Goal: Information Seeking & Learning: Learn about a topic

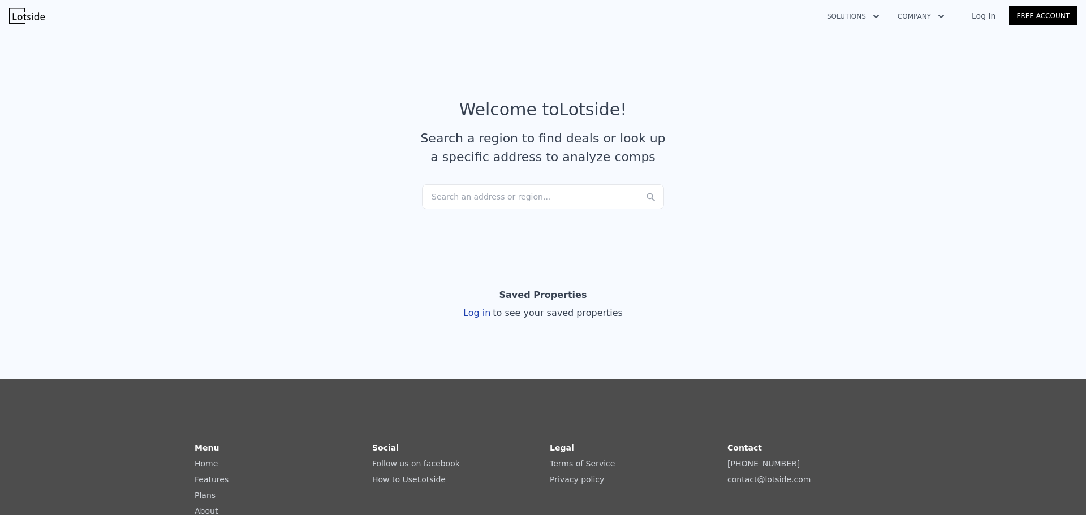
click at [517, 192] on div "Search an address or region..." at bounding box center [543, 196] width 242 height 25
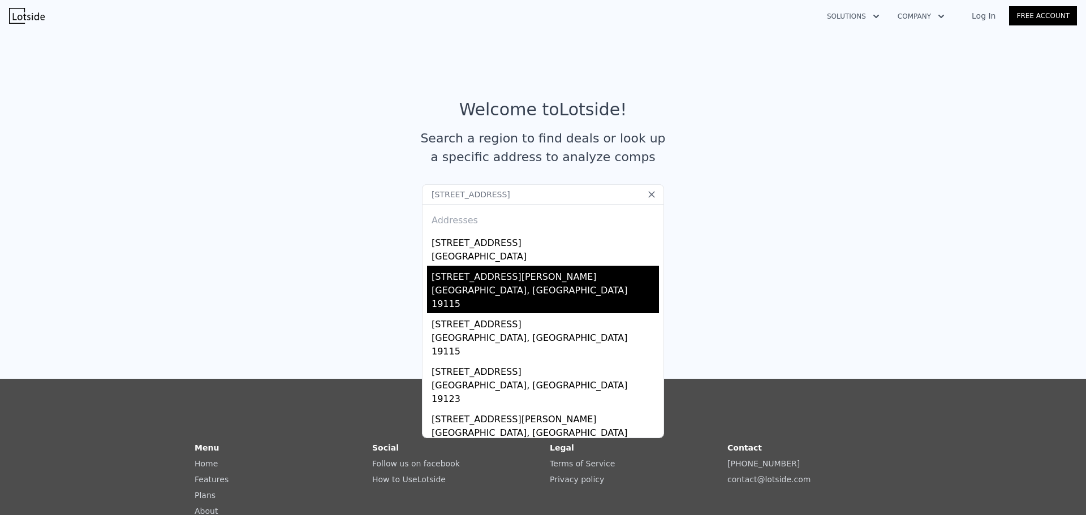
type input "[STREET_ADDRESS]"
click at [518, 283] on div "[STREET_ADDRESS][PERSON_NAME]" at bounding box center [544, 275] width 227 height 18
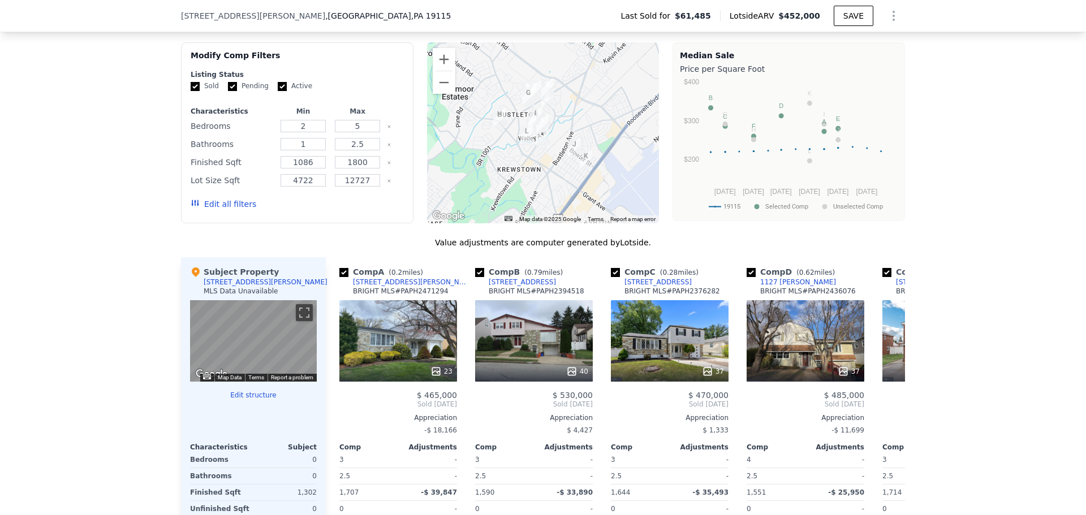
scroll to position [1014, 0]
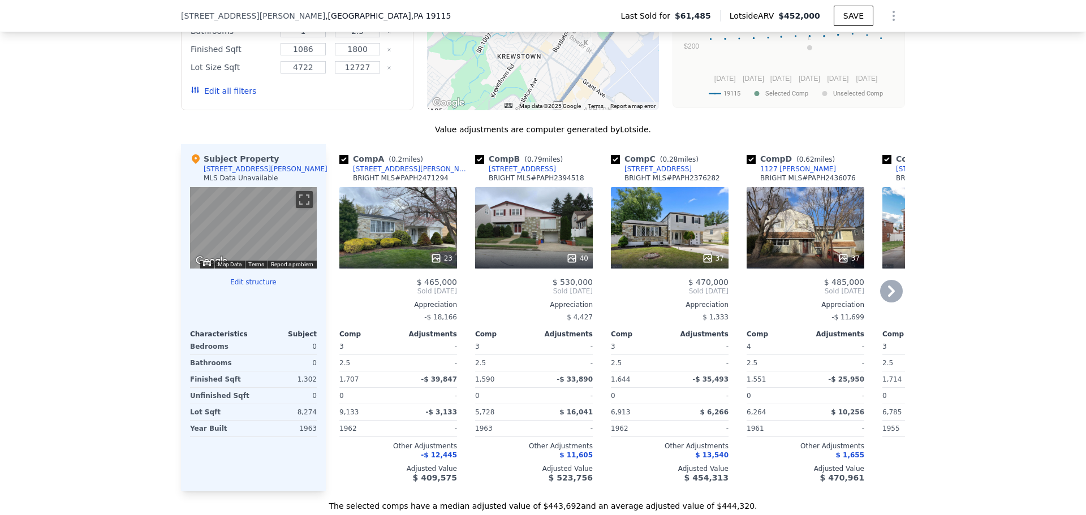
click at [888, 295] on icon at bounding box center [891, 291] width 7 height 11
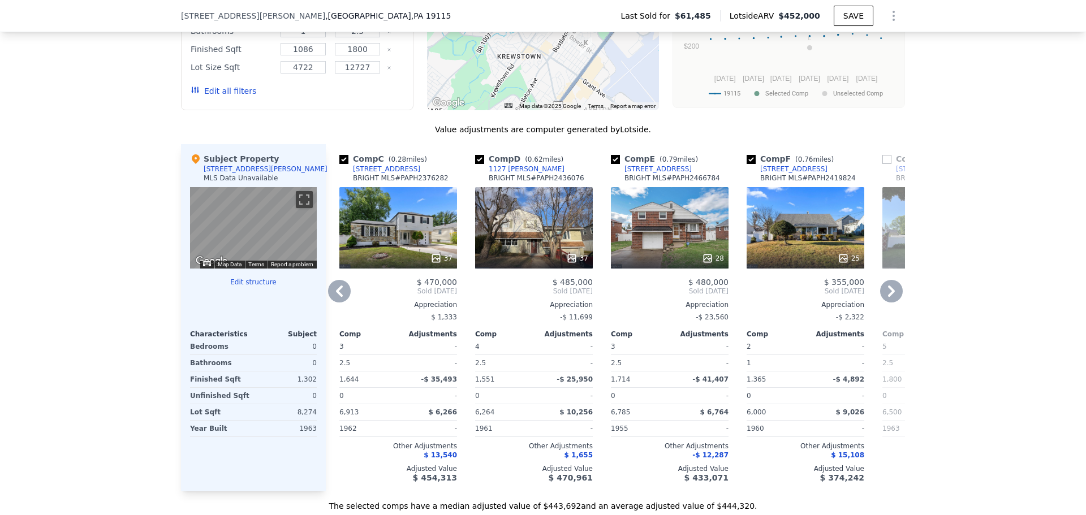
click at [888, 295] on icon at bounding box center [891, 291] width 7 height 11
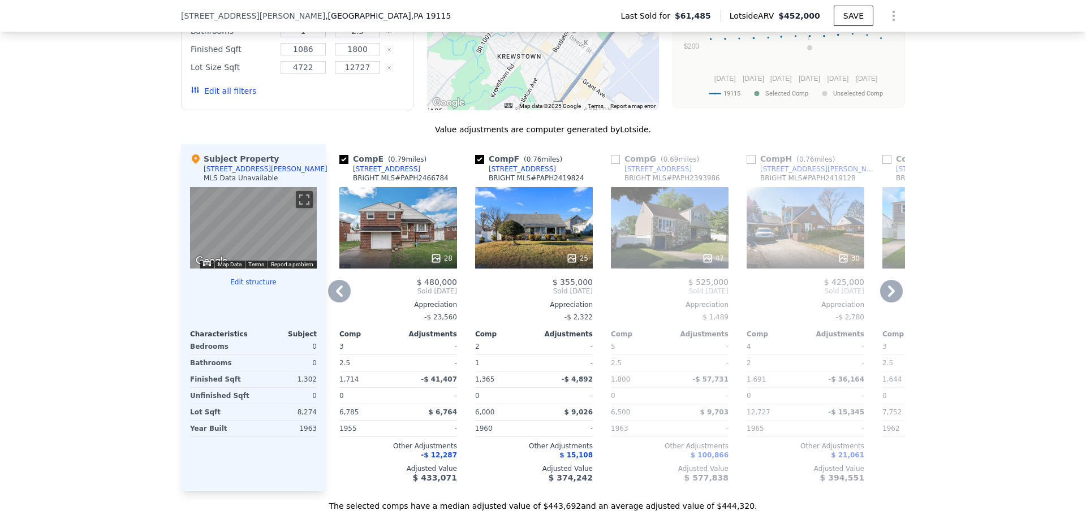
click at [487, 246] on div "25" at bounding box center [534, 227] width 118 height 81
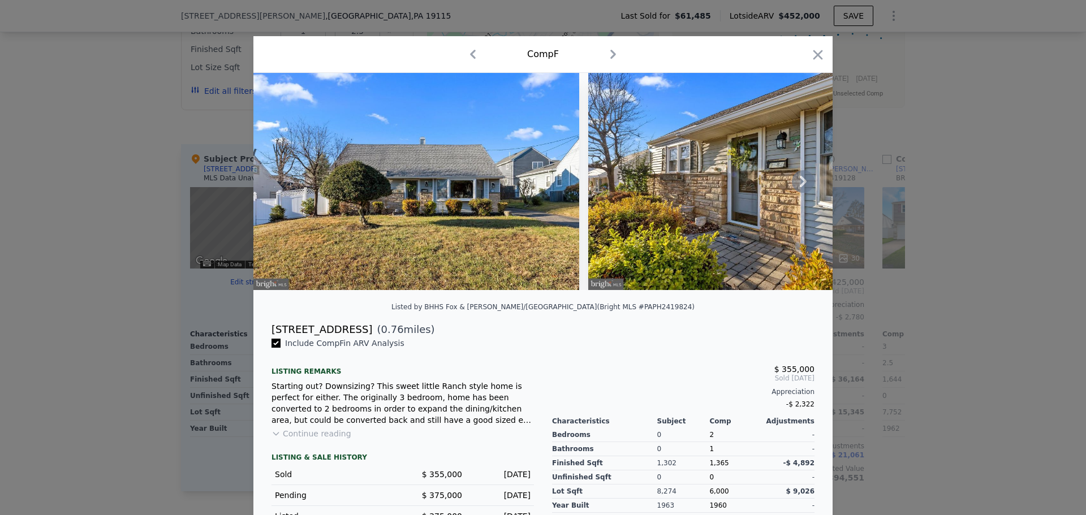
click at [797, 180] on icon at bounding box center [803, 181] width 23 height 23
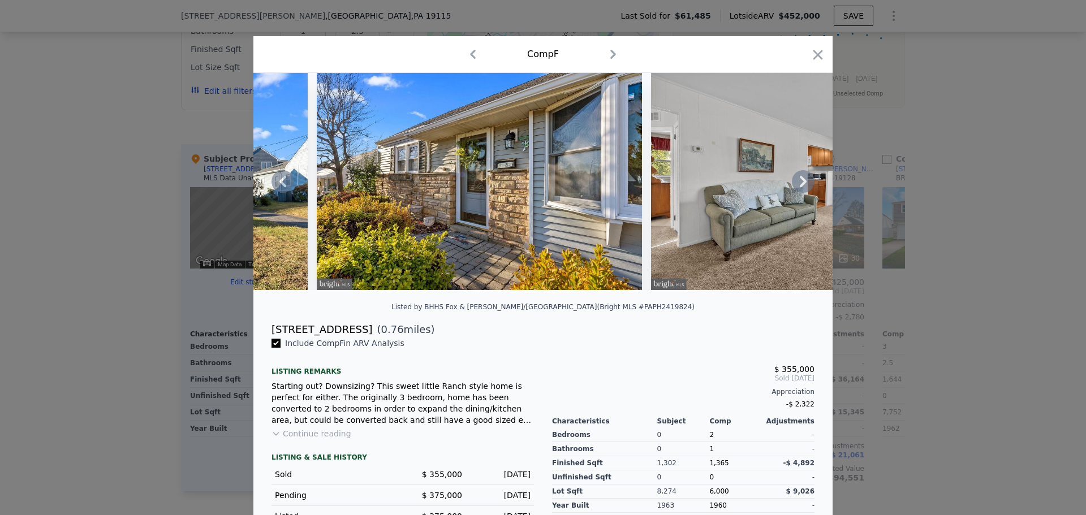
drag, startPoint x: 793, startPoint y: 188, endPoint x: 787, endPoint y: 197, distance: 11.4
click at [788, 196] on div at bounding box center [542, 181] width 579 height 217
click at [795, 180] on icon at bounding box center [803, 181] width 23 height 23
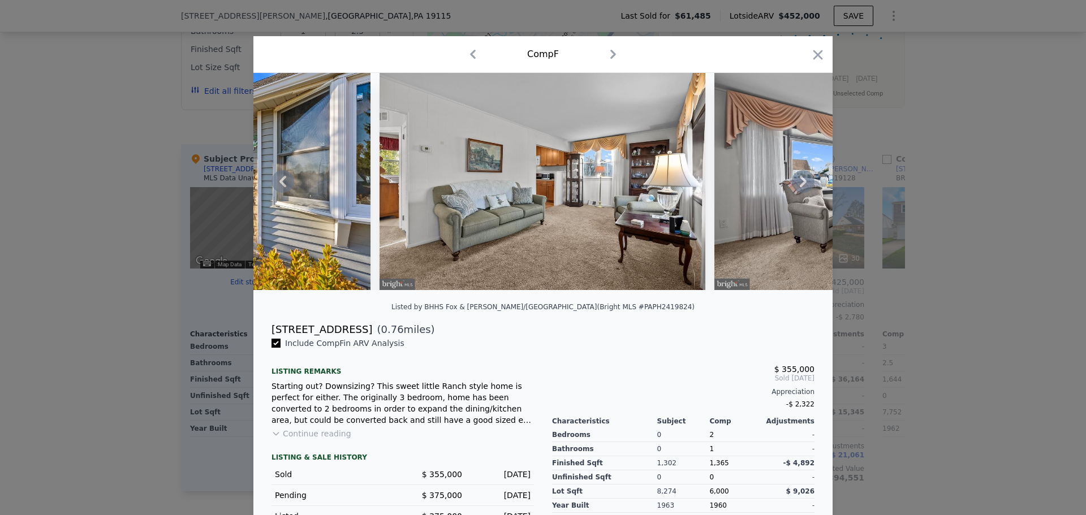
click at [792, 188] on icon at bounding box center [803, 181] width 23 height 23
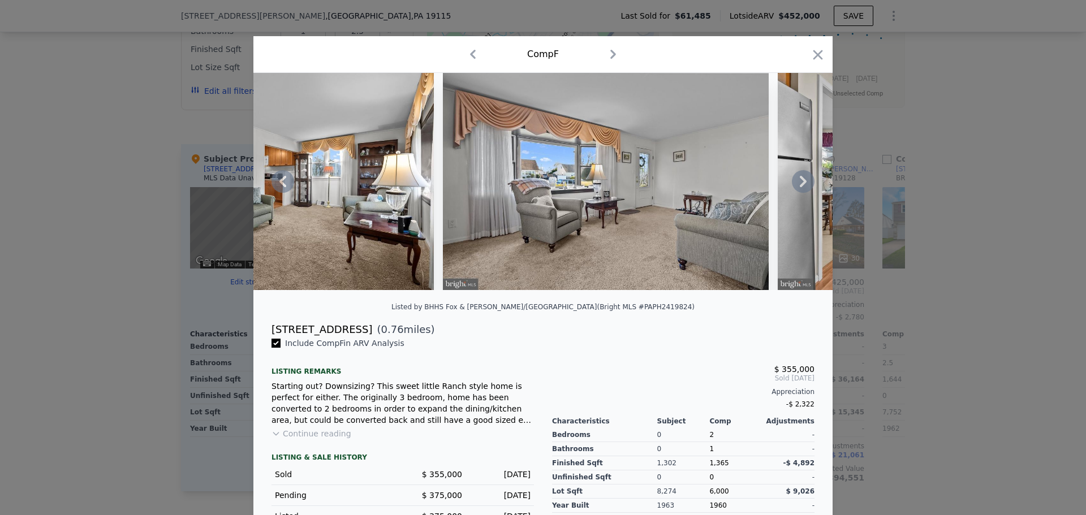
click at [792, 192] on icon at bounding box center [803, 181] width 23 height 23
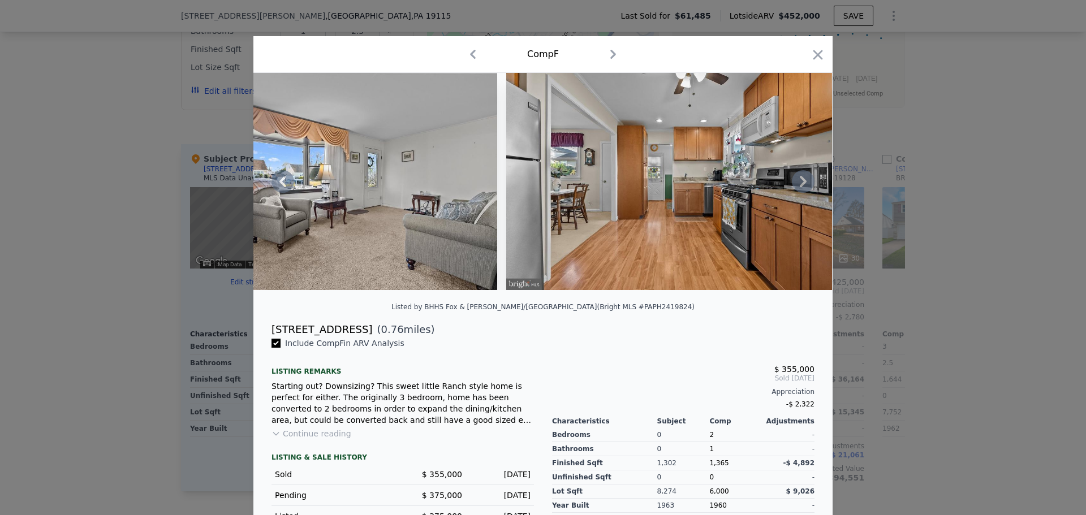
click at [790, 192] on div at bounding box center [542, 181] width 579 height 217
click at [802, 183] on icon at bounding box center [803, 181] width 23 height 23
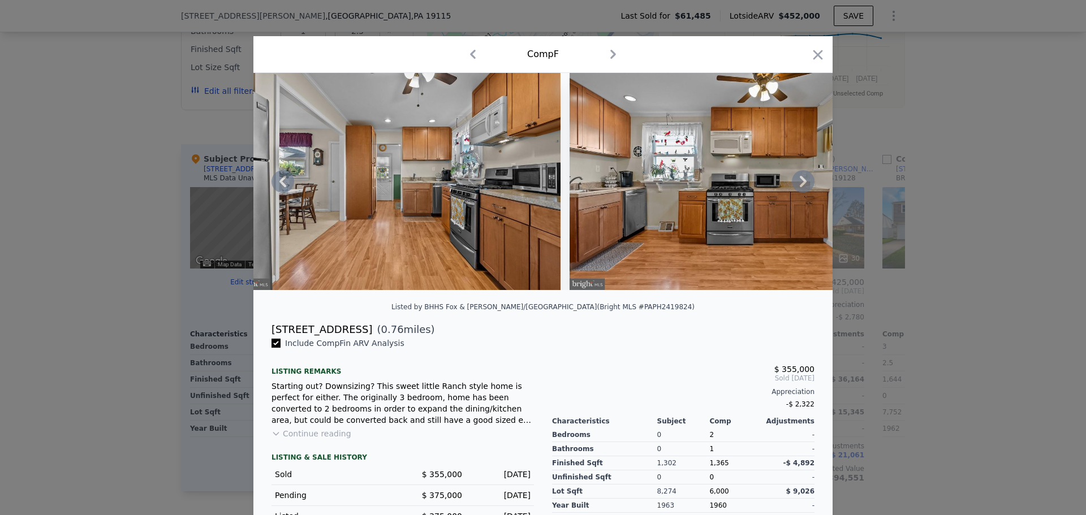
click at [802, 183] on icon at bounding box center [803, 181] width 23 height 23
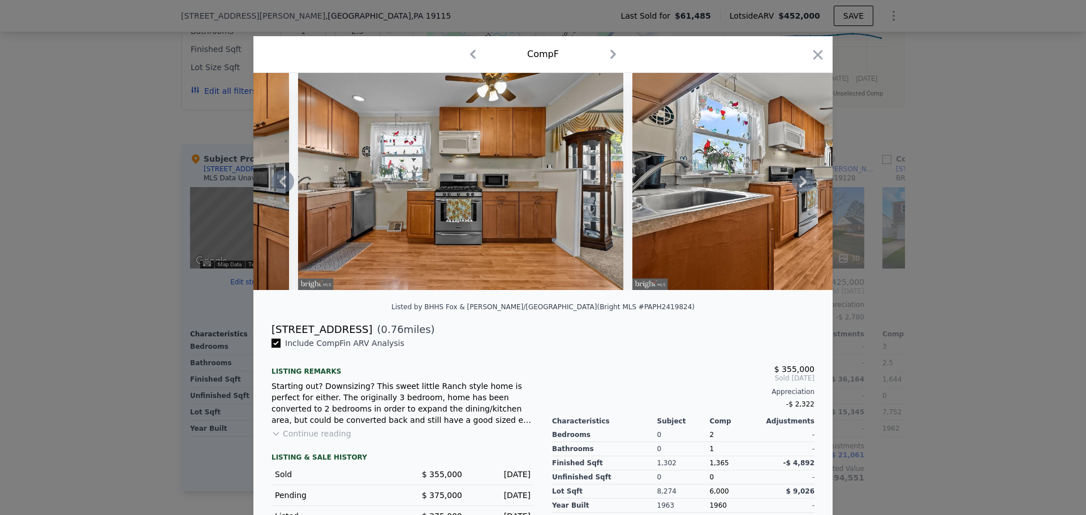
click at [802, 183] on icon at bounding box center [803, 181] width 23 height 23
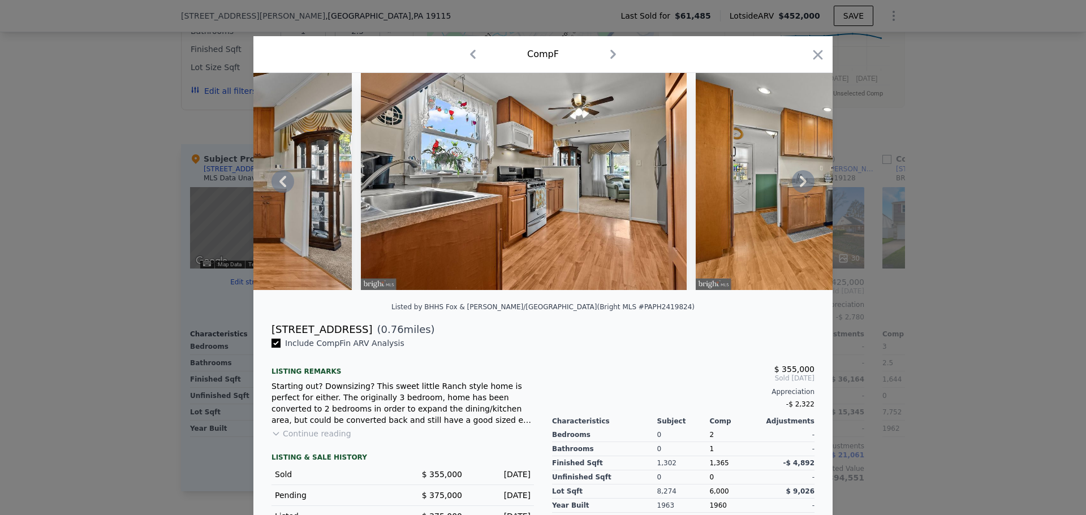
click at [802, 183] on icon at bounding box center [803, 181] width 23 height 23
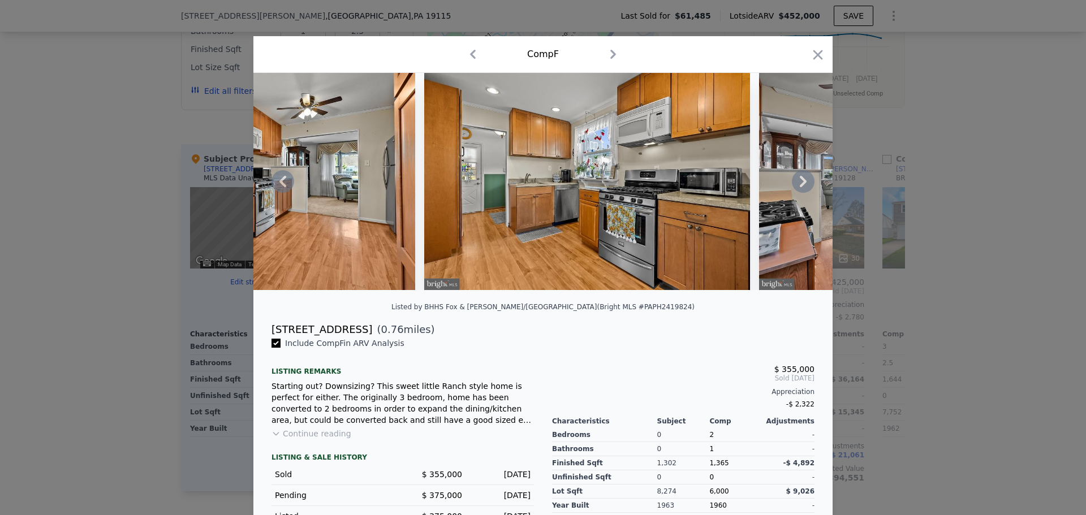
drag, startPoint x: 814, startPoint y: 57, endPoint x: 810, endPoint y: 65, distance: 9.6
click at [810, 62] on icon "button" at bounding box center [818, 55] width 16 height 16
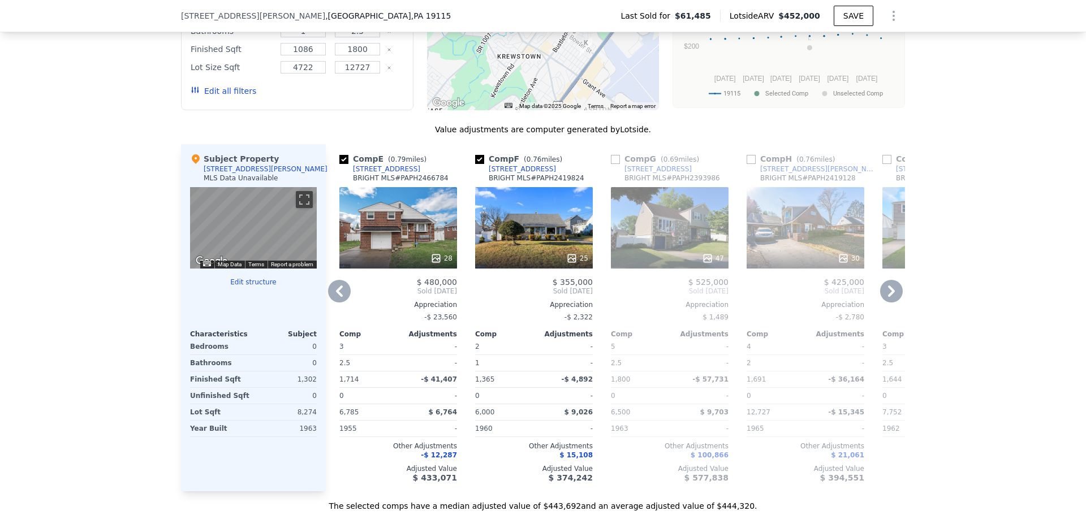
click at [884, 297] on icon at bounding box center [891, 291] width 23 height 23
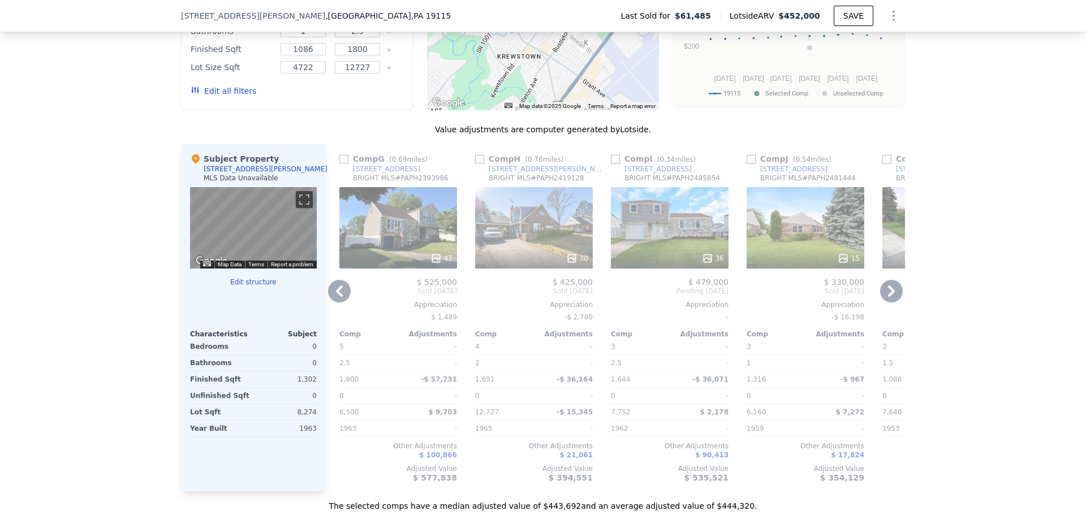
click at [782, 240] on div "15" at bounding box center [805, 227] width 118 height 81
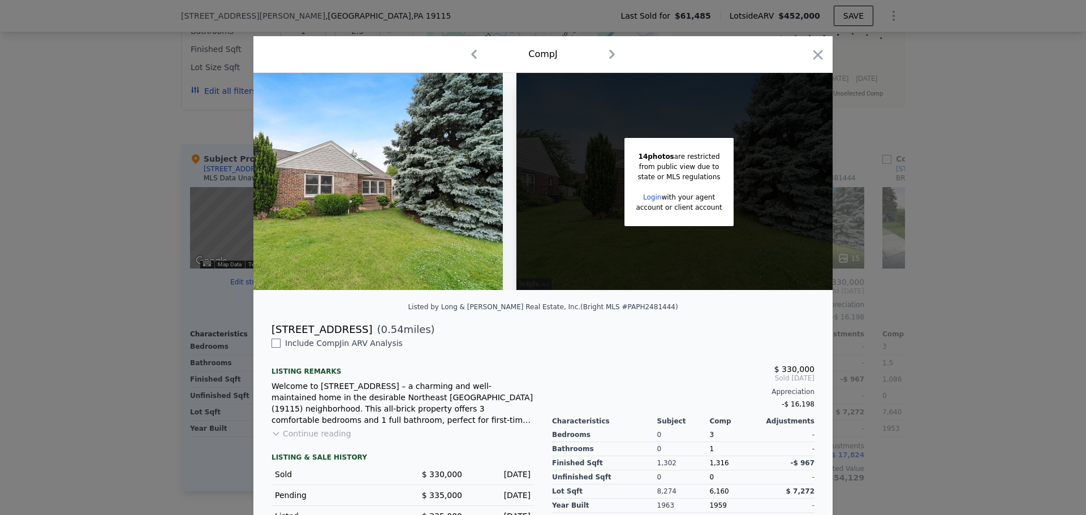
scroll to position [0, 90]
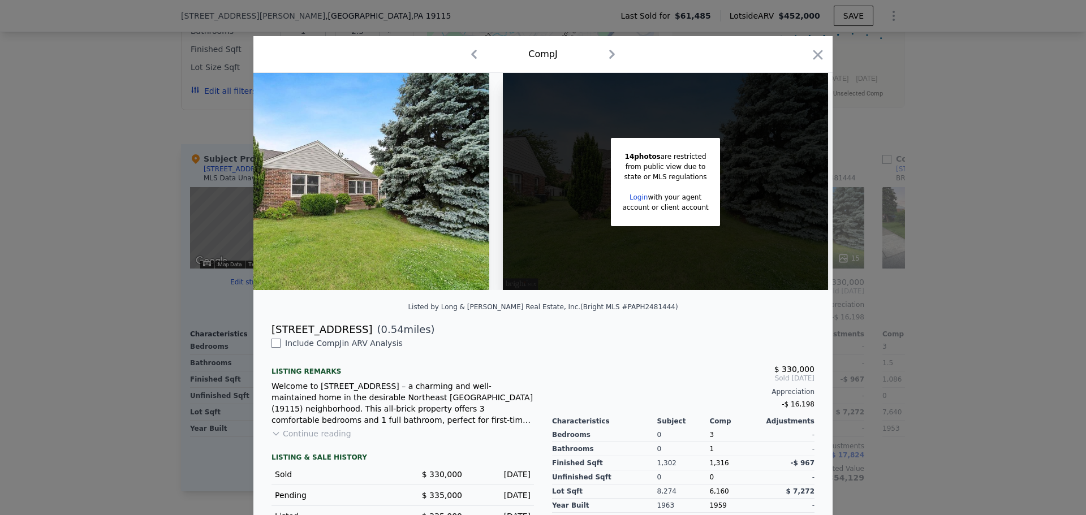
click at [811, 53] on icon "button" at bounding box center [818, 55] width 16 height 16
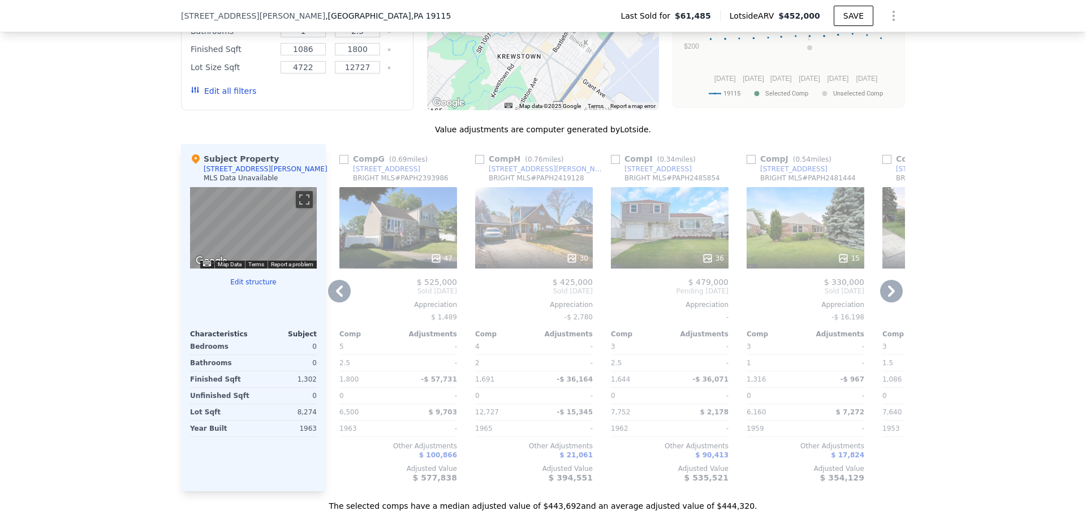
click at [885, 301] on icon at bounding box center [891, 291] width 23 height 23
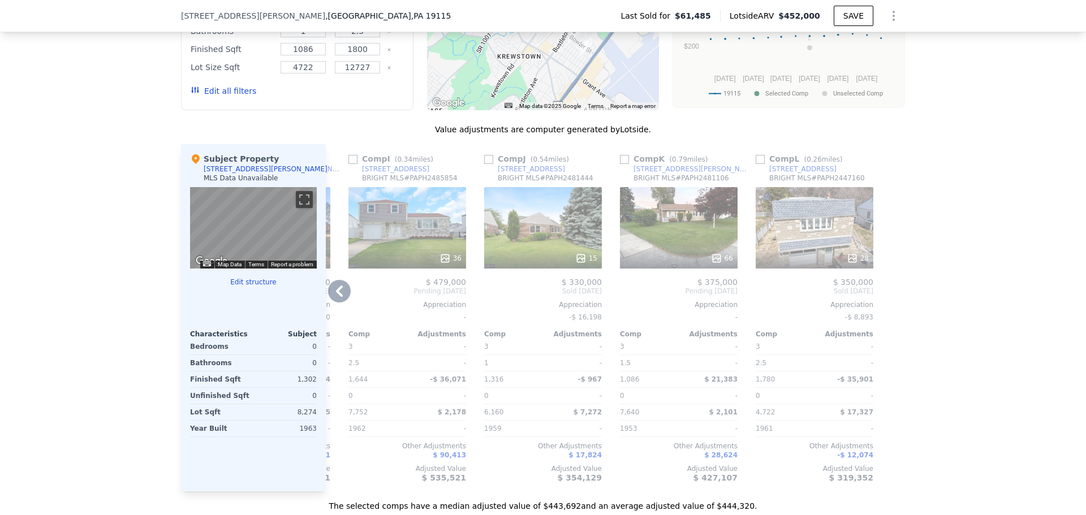
click at [647, 241] on div "66" at bounding box center [679, 227] width 118 height 81
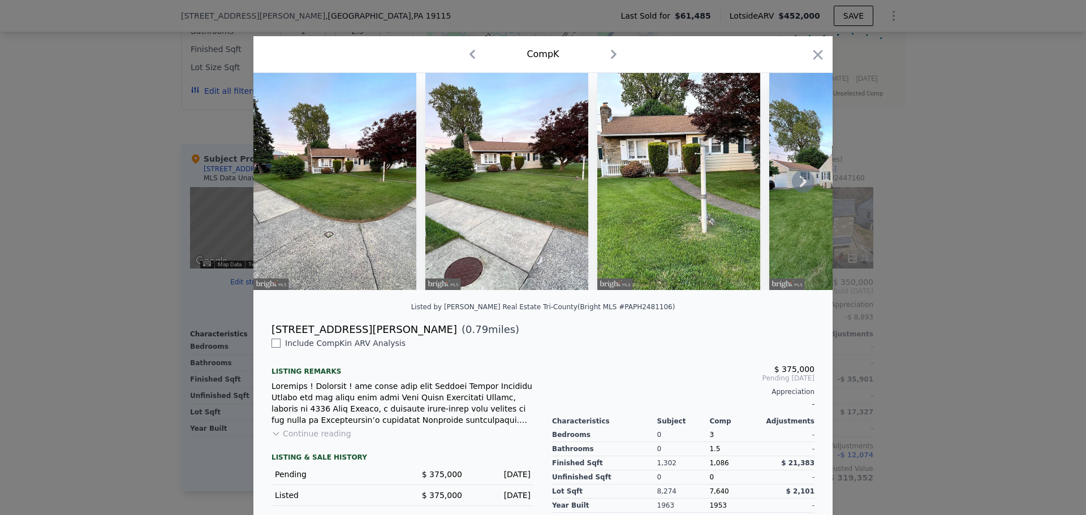
click at [796, 185] on icon at bounding box center [803, 181] width 23 height 23
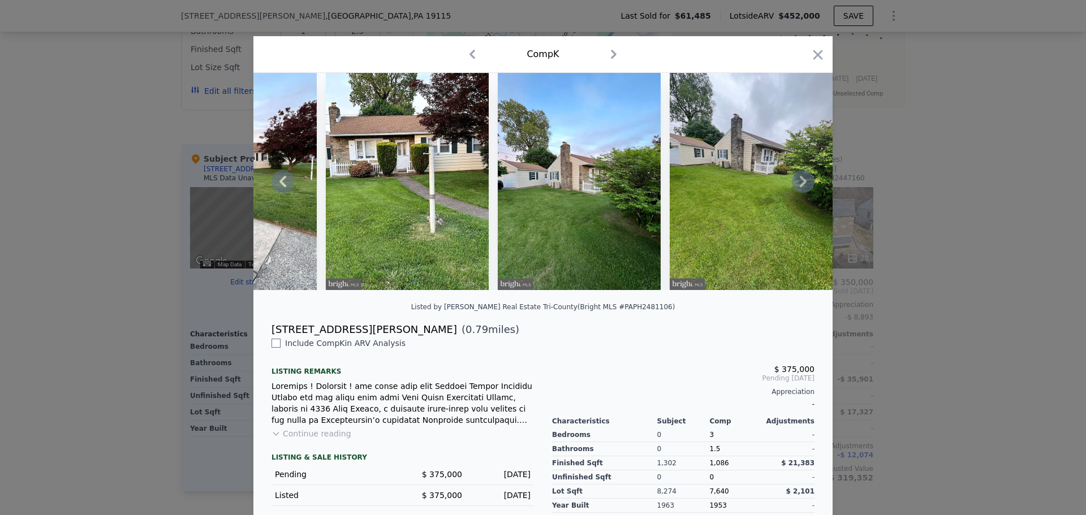
click at [796, 185] on icon at bounding box center [803, 181] width 23 height 23
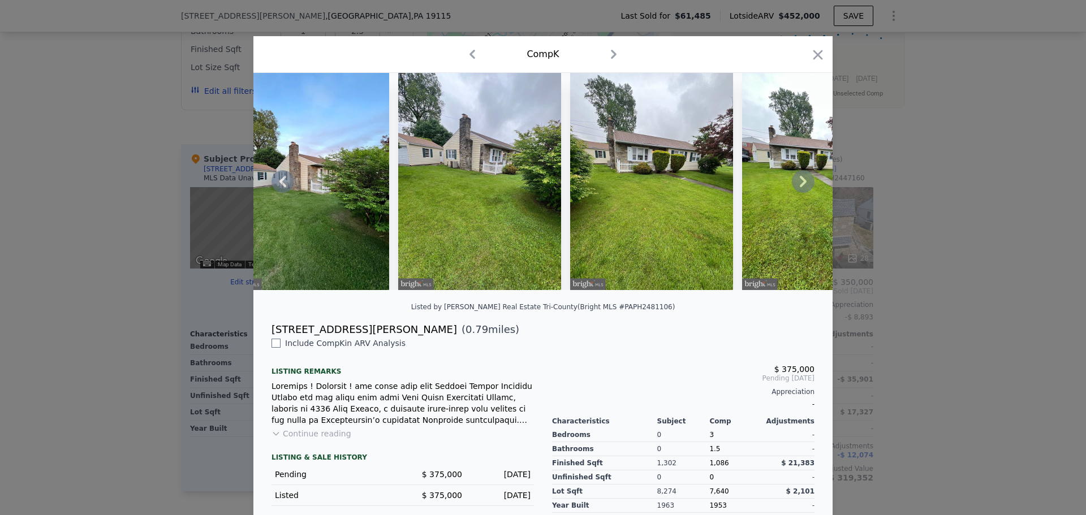
click at [799, 187] on icon at bounding box center [802, 181] width 7 height 11
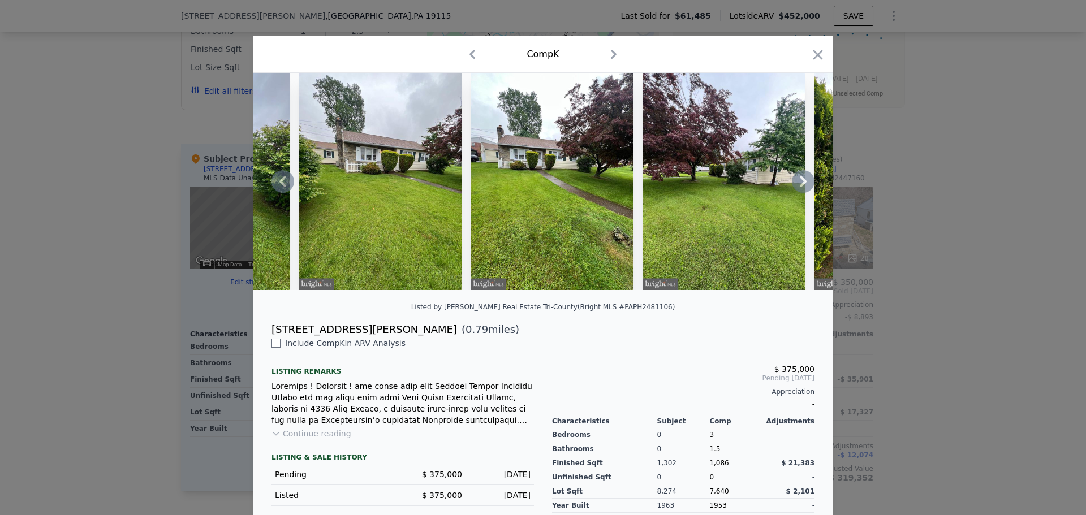
click at [799, 183] on icon at bounding box center [802, 181] width 7 height 11
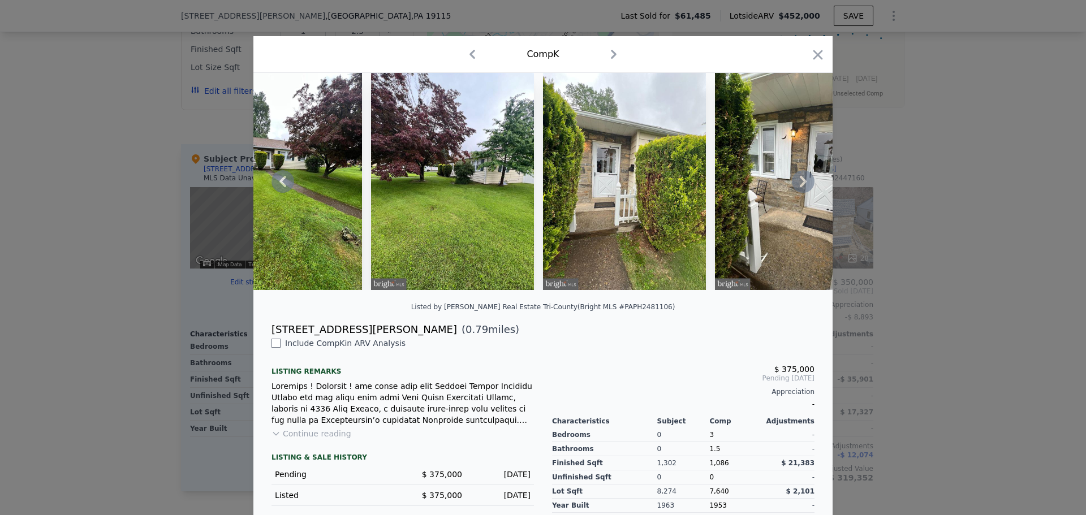
click at [799, 183] on icon at bounding box center [802, 181] width 7 height 11
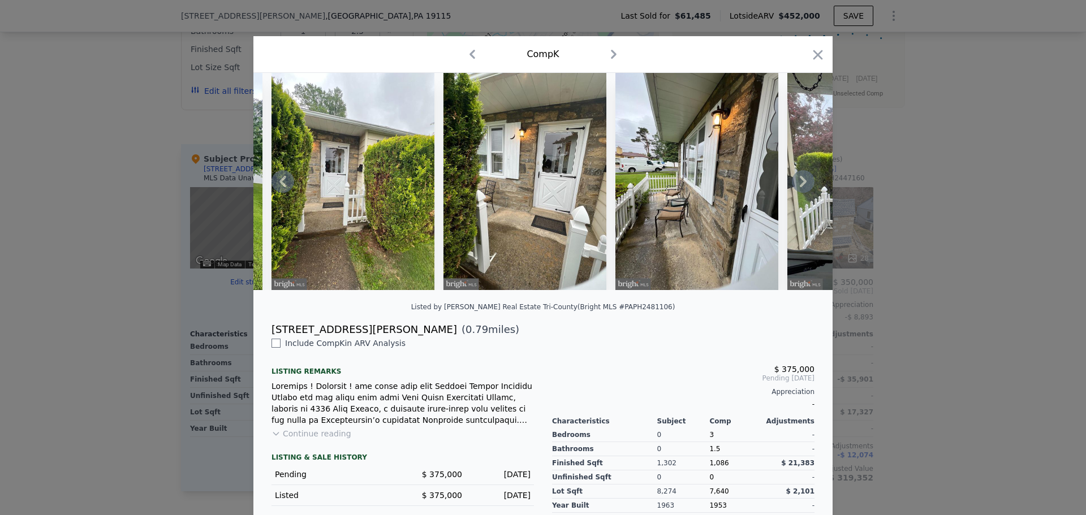
click at [799, 183] on icon at bounding box center [802, 181] width 7 height 11
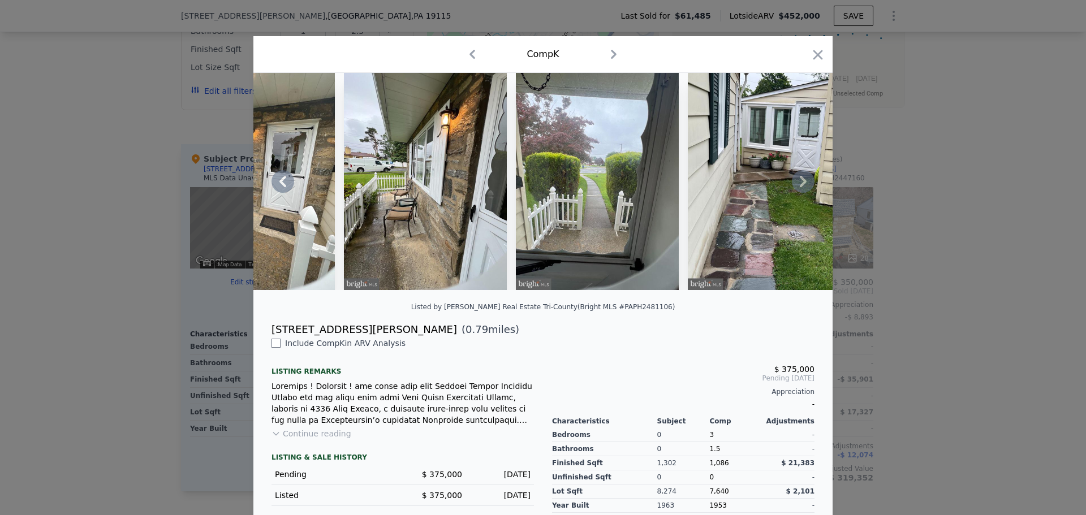
click at [796, 183] on icon at bounding box center [803, 181] width 23 height 23
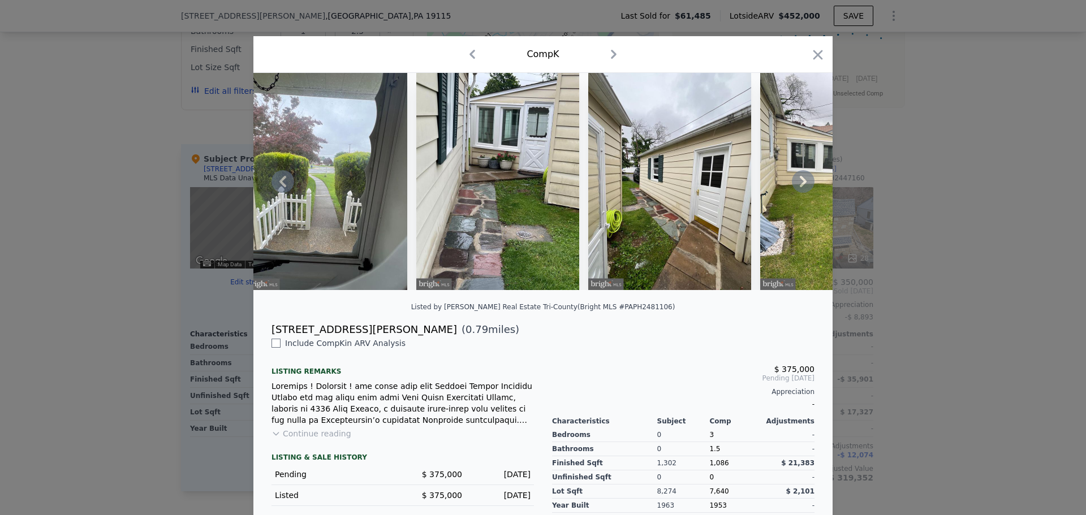
click at [796, 183] on icon at bounding box center [803, 181] width 23 height 23
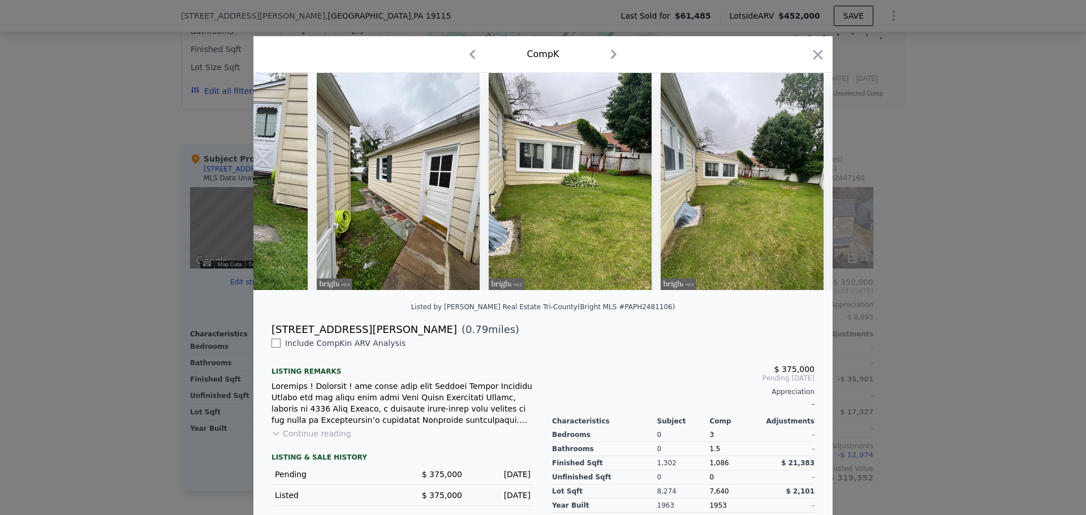
click at [796, 183] on div at bounding box center [542, 181] width 579 height 217
click at [793, 187] on icon at bounding box center [803, 181] width 23 height 23
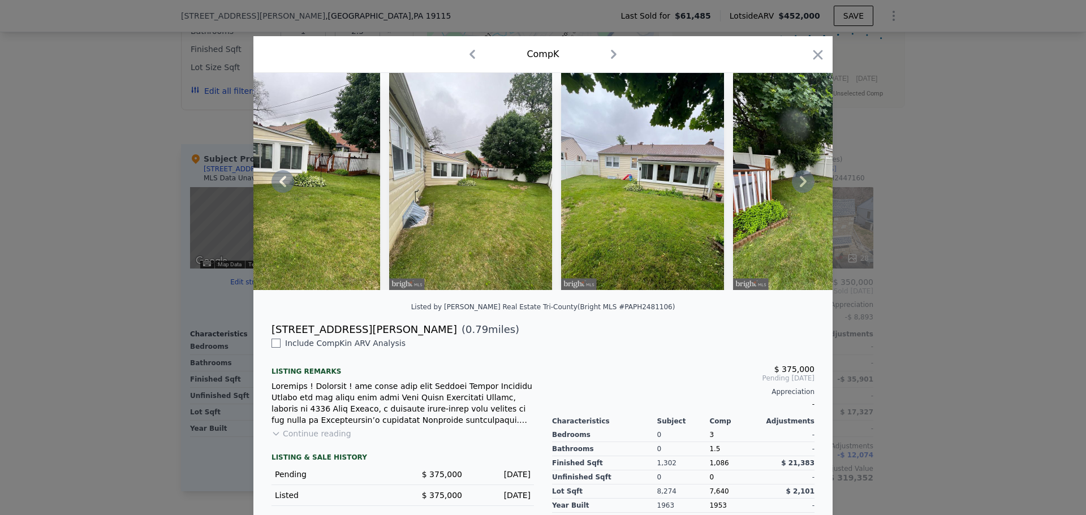
click at [793, 187] on icon at bounding box center [803, 181] width 23 height 23
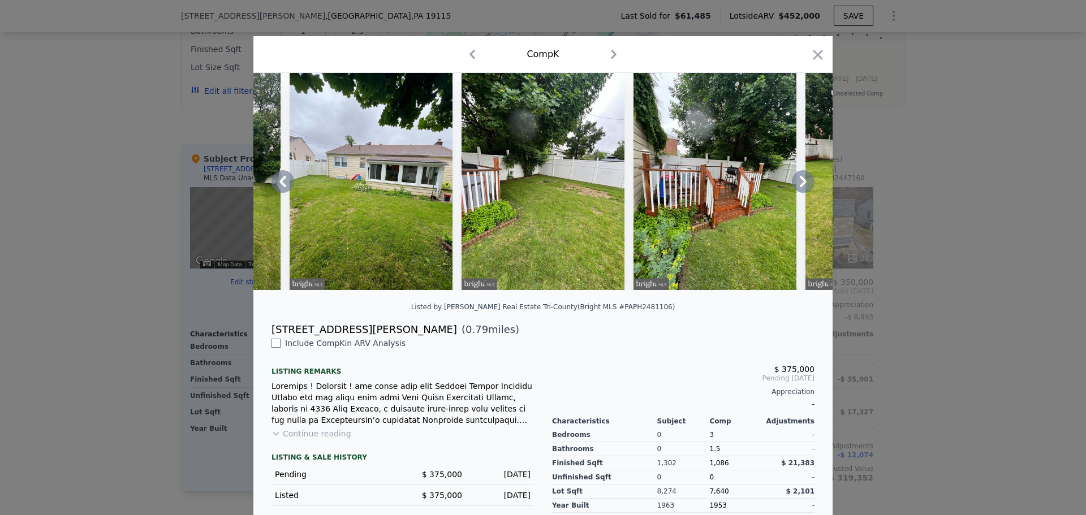
click at [793, 187] on icon at bounding box center [803, 181] width 23 height 23
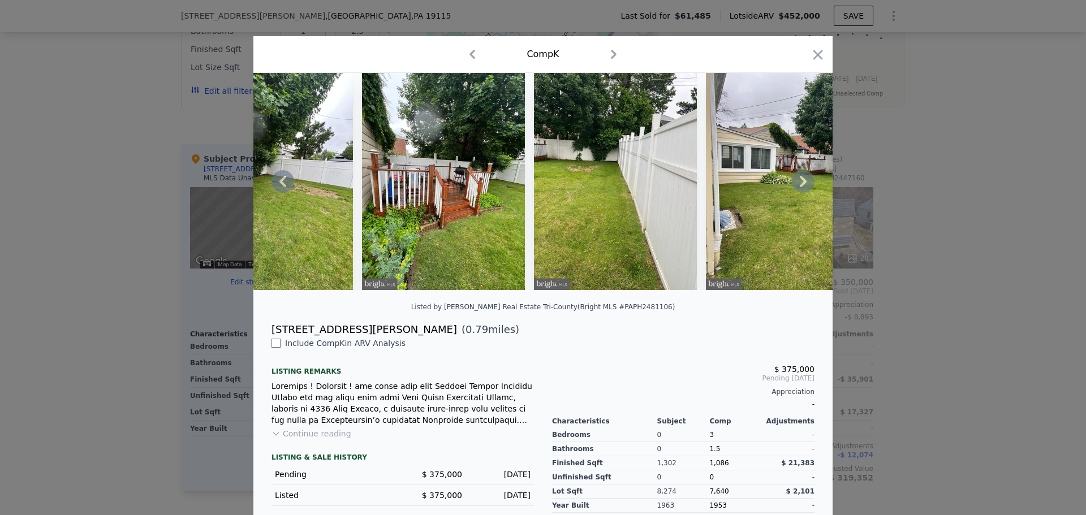
click at [792, 190] on icon at bounding box center [803, 181] width 23 height 23
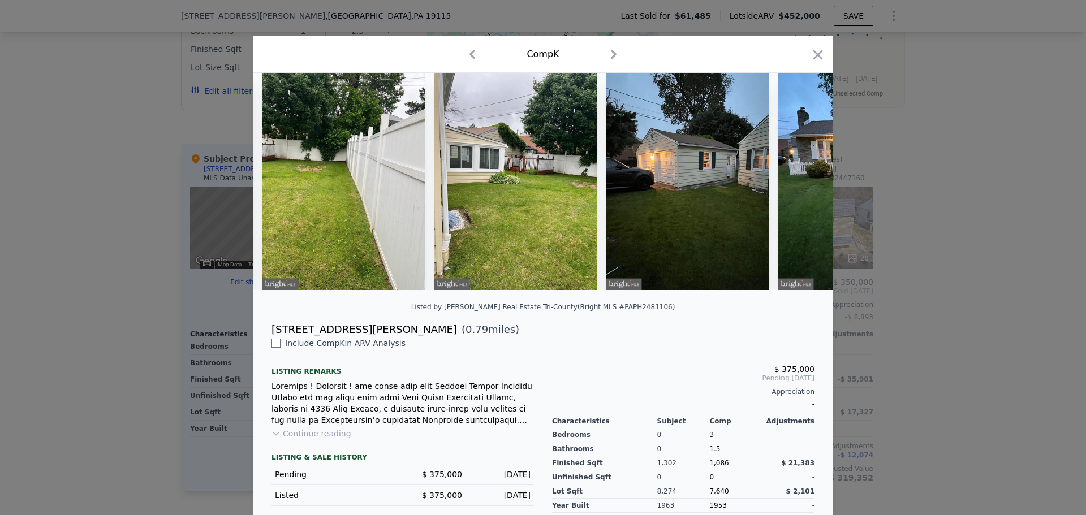
click at [791, 190] on div at bounding box center [542, 181] width 579 height 217
click at [799, 184] on icon at bounding box center [802, 181] width 7 height 11
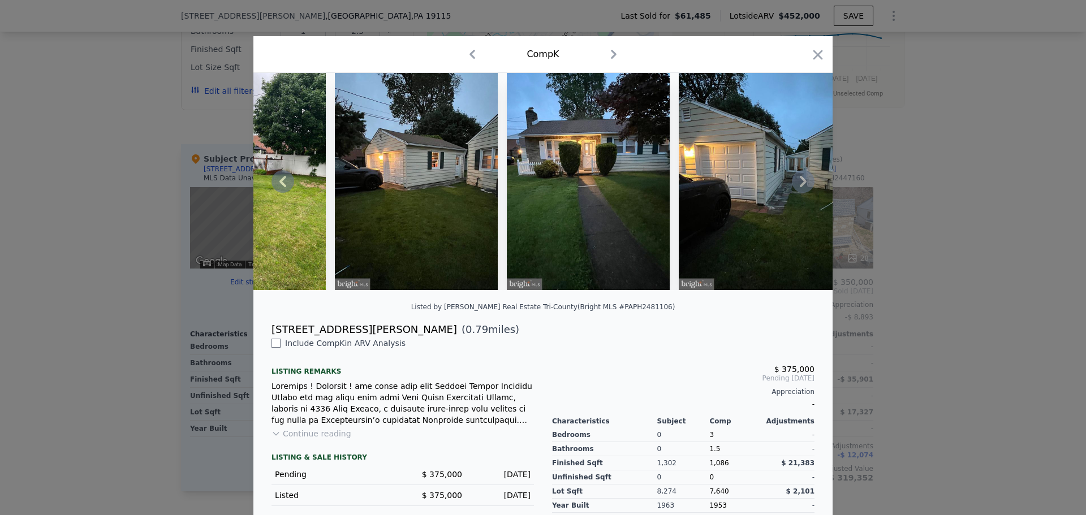
click at [799, 184] on icon at bounding box center [802, 181] width 7 height 11
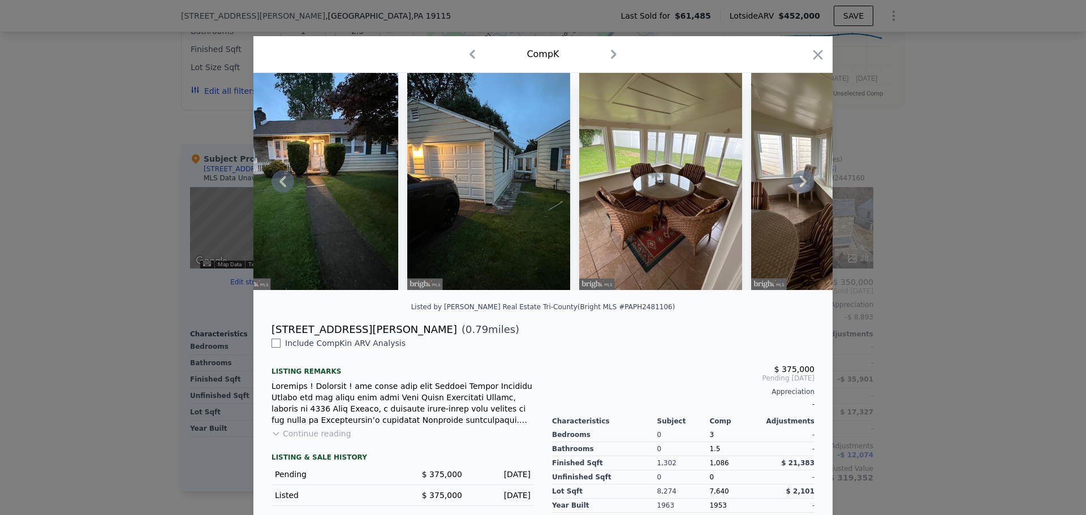
click at [799, 184] on icon at bounding box center [802, 181] width 7 height 11
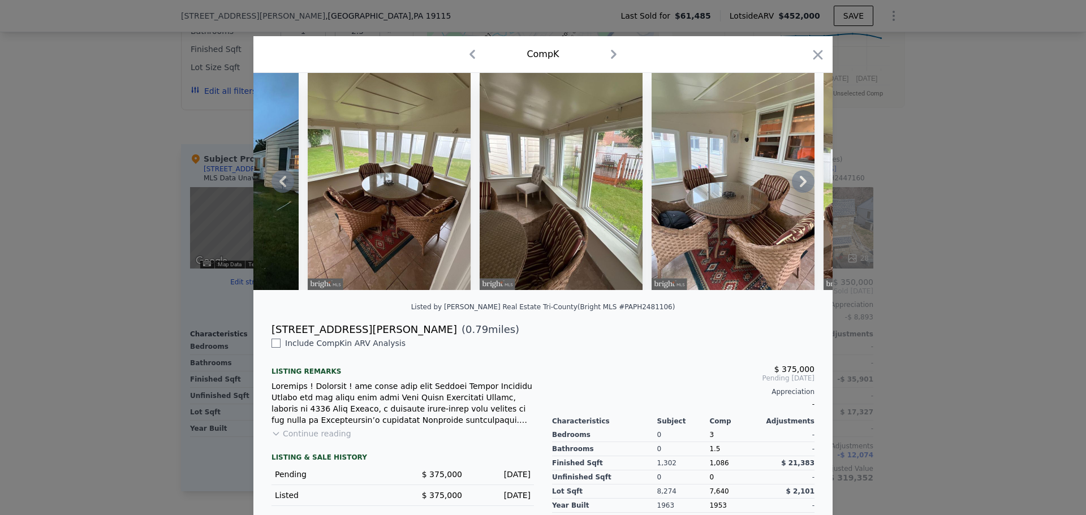
click at [795, 187] on icon at bounding box center [803, 181] width 23 height 23
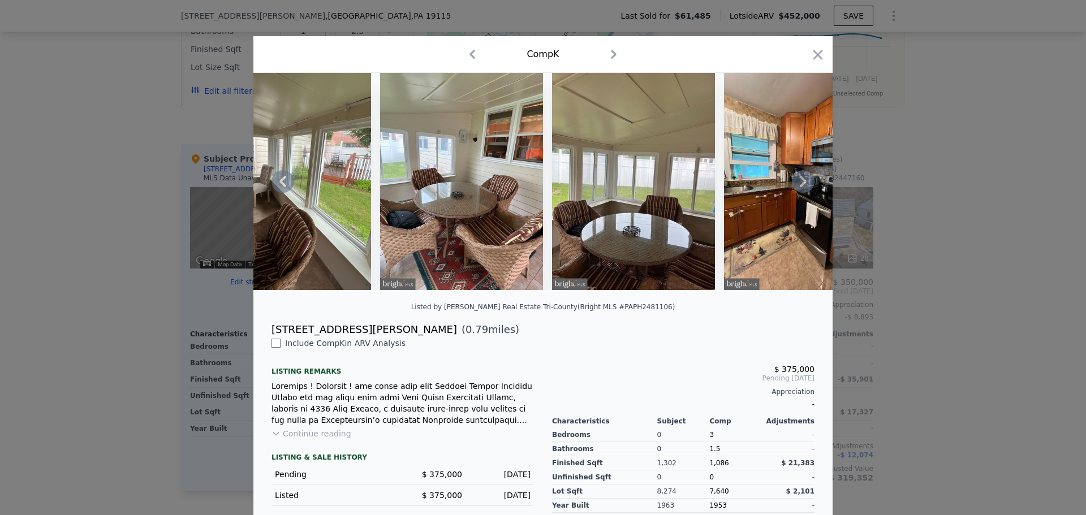
click at [794, 189] on icon at bounding box center [803, 181] width 23 height 23
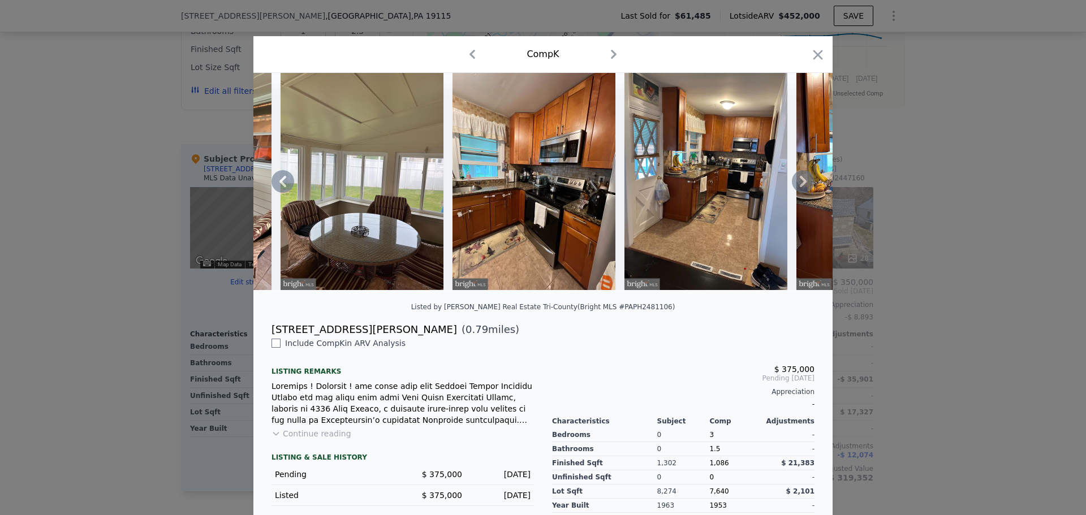
click at [792, 191] on icon at bounding box center [803, 181] width 23 height 23
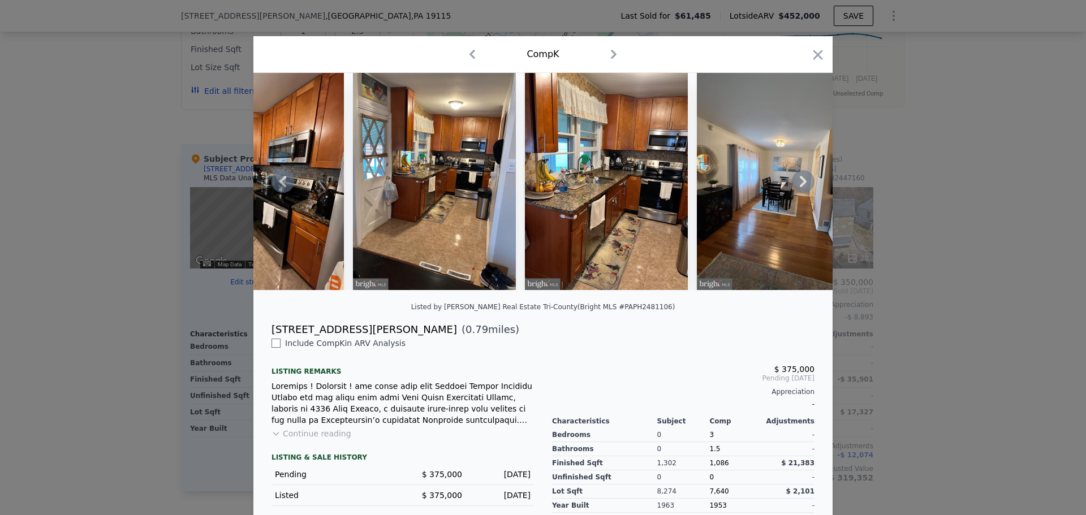
click at [792, 191] on icon at bounding box center [803, 181] width 23 height 23
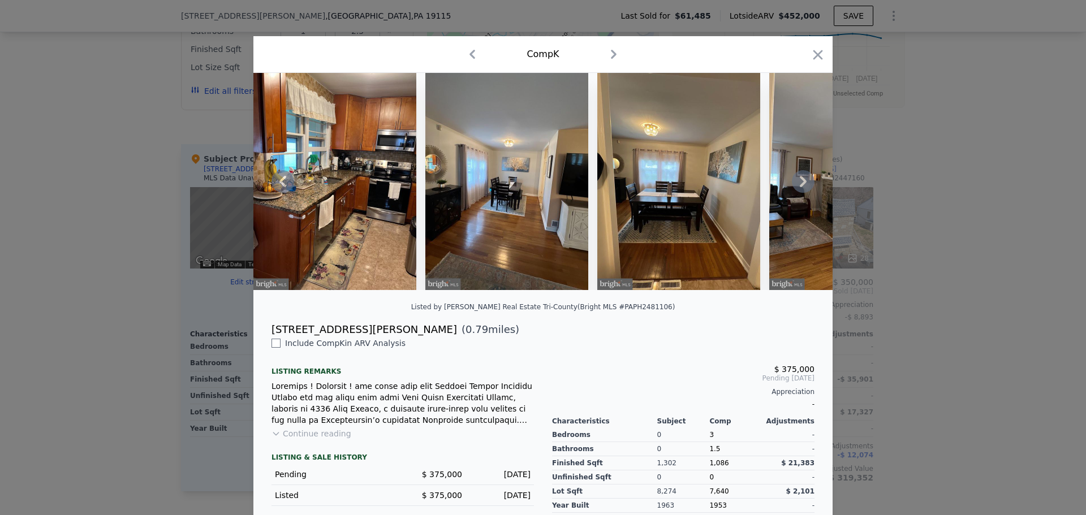
click at [792, 191] on icon at bounding box center [803, 181] width 23 height 23
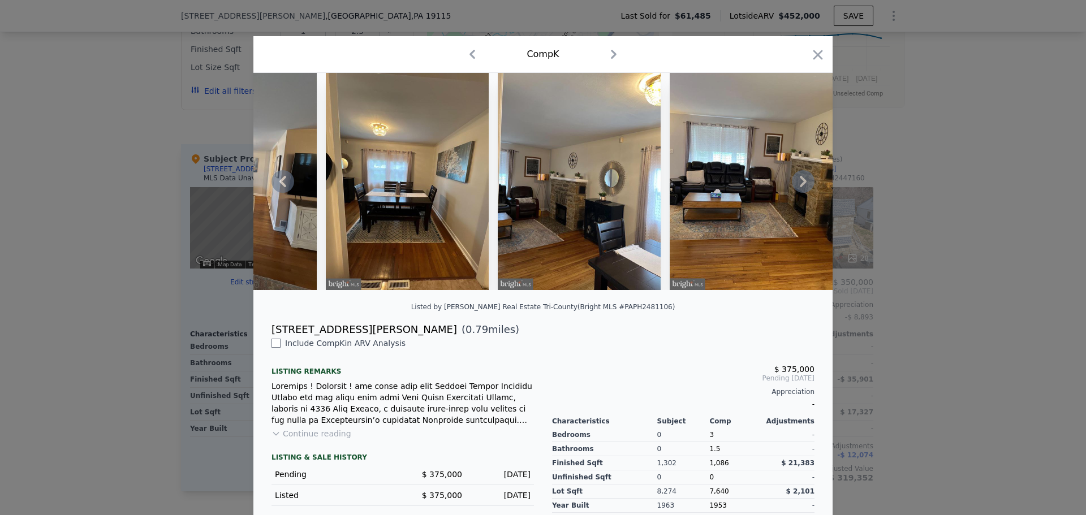
click at [792, 191] on icon at bounding box center [803, 181] width 23 height 23
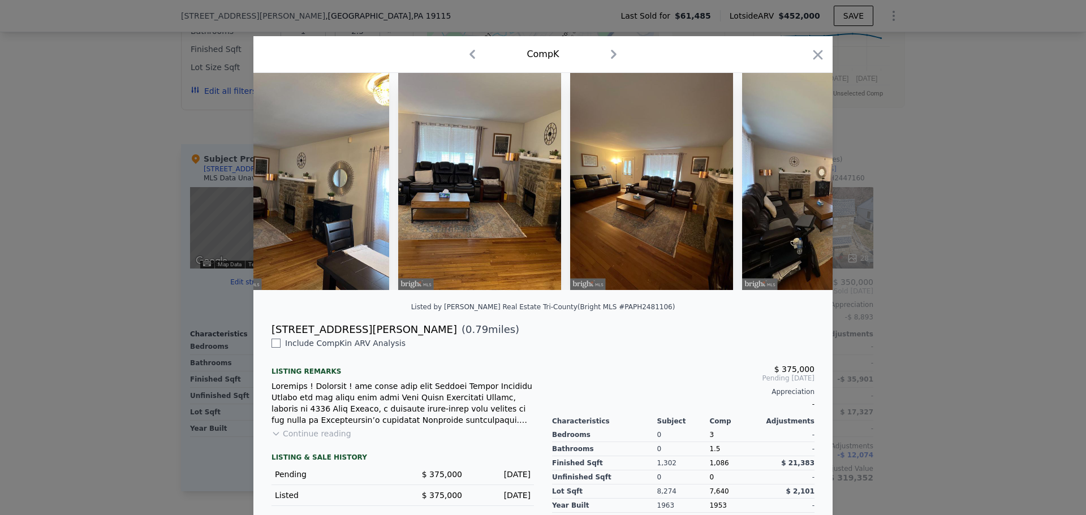
click at [792, 191] on div at bounding box center [542, 181] width 579 height 217
click at [792, 191] on icon at bounding box center [803, 181] width 23 height 23
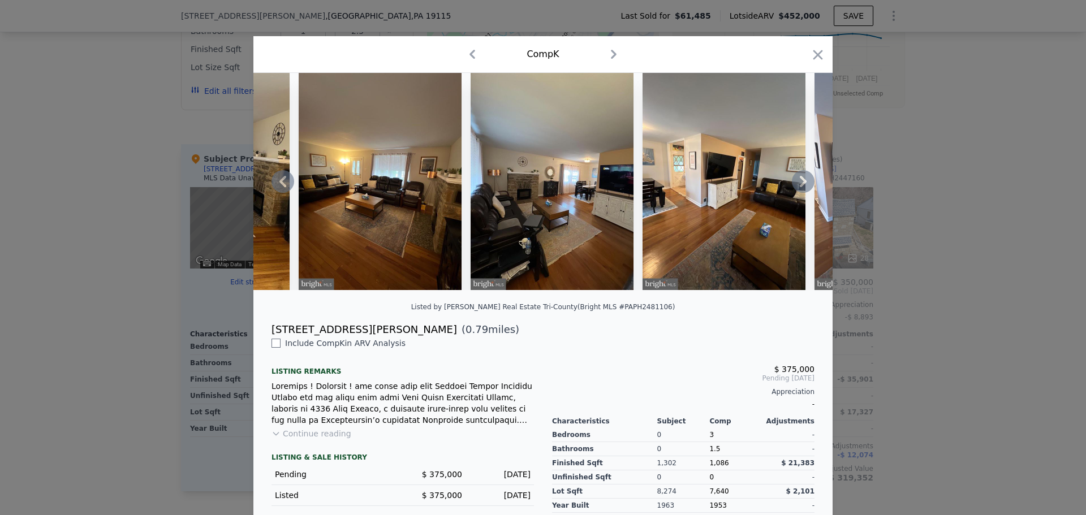
click at [792, 191] on icon at bounding box center [803, 181] width 23 height 23
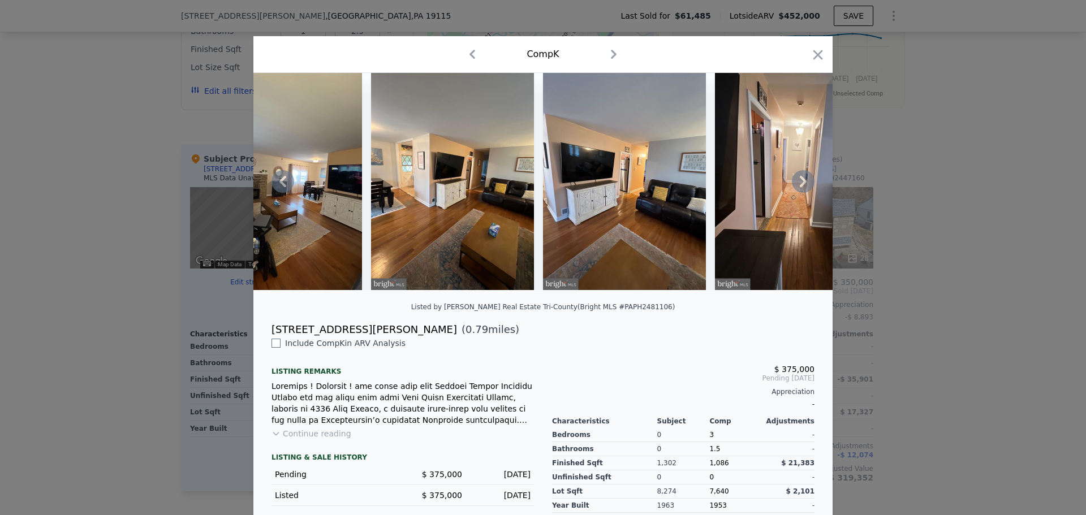
click at [796, 188] on icon at bounding box center [803, 181] width 23 height 23
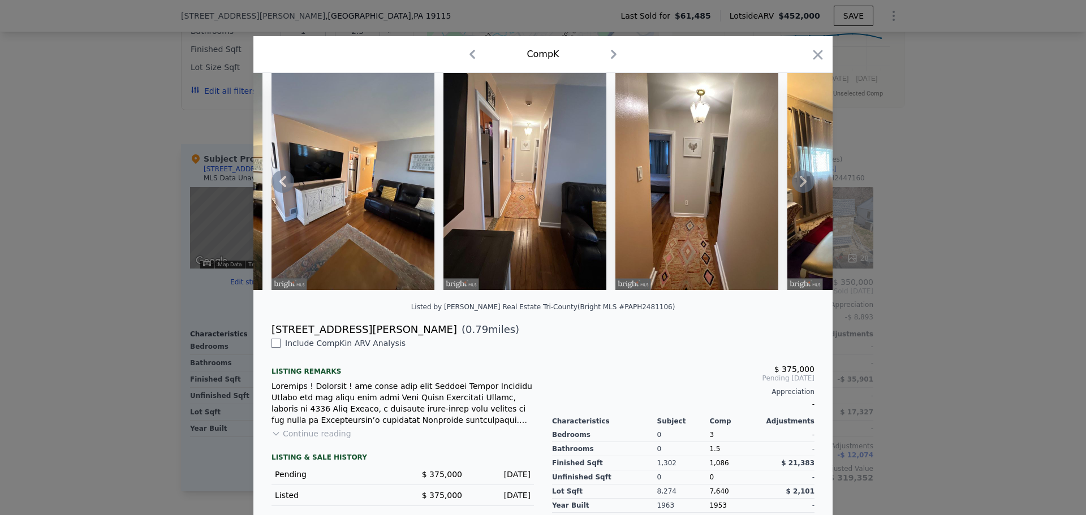
click at [796, 188] on icon at bounding box center [803, 181] width 23 height 23
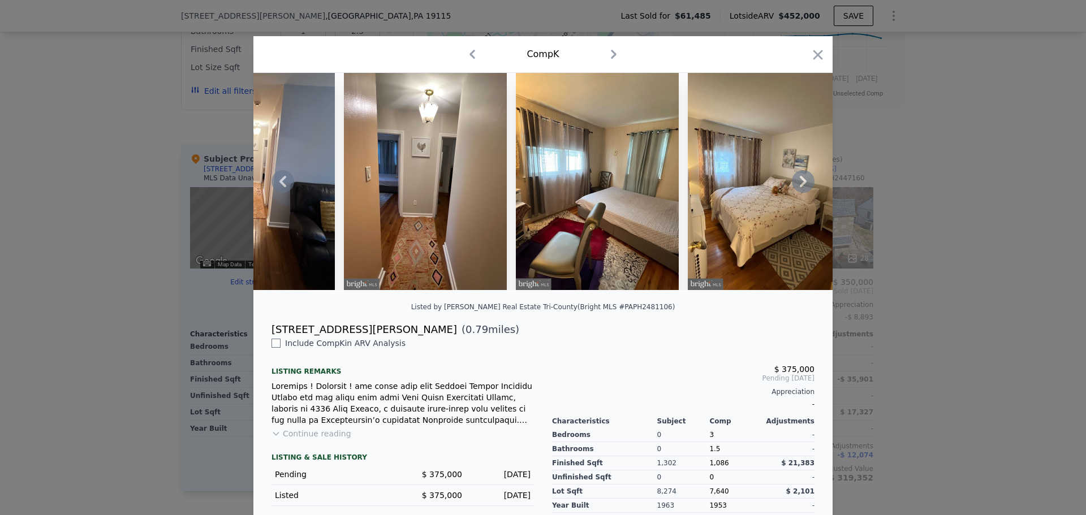
click at [796, 188] on icon at bounding box center [803, 181] width 23 height 23
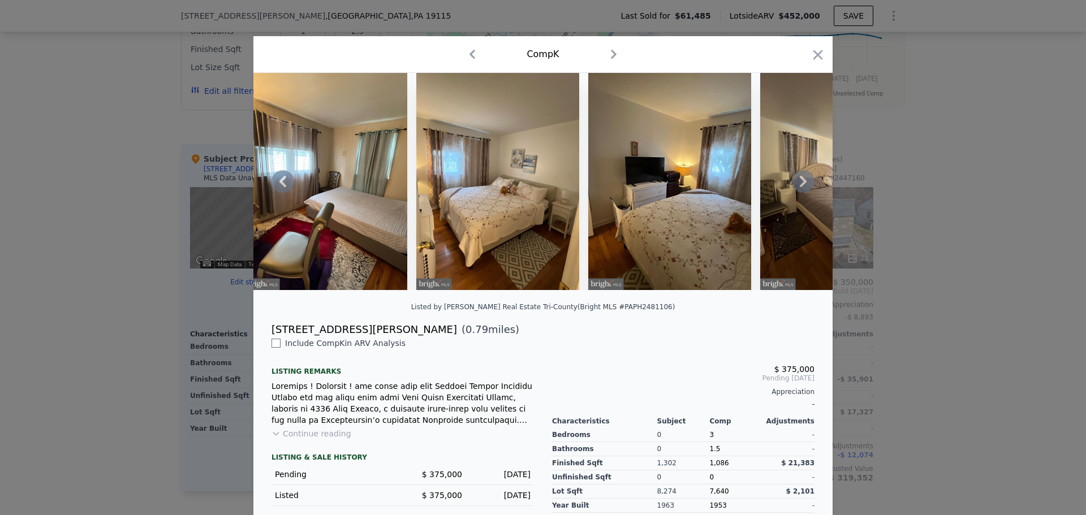
click at [800, 181] on icon at bounding box center [803, 181] width 23 height 23
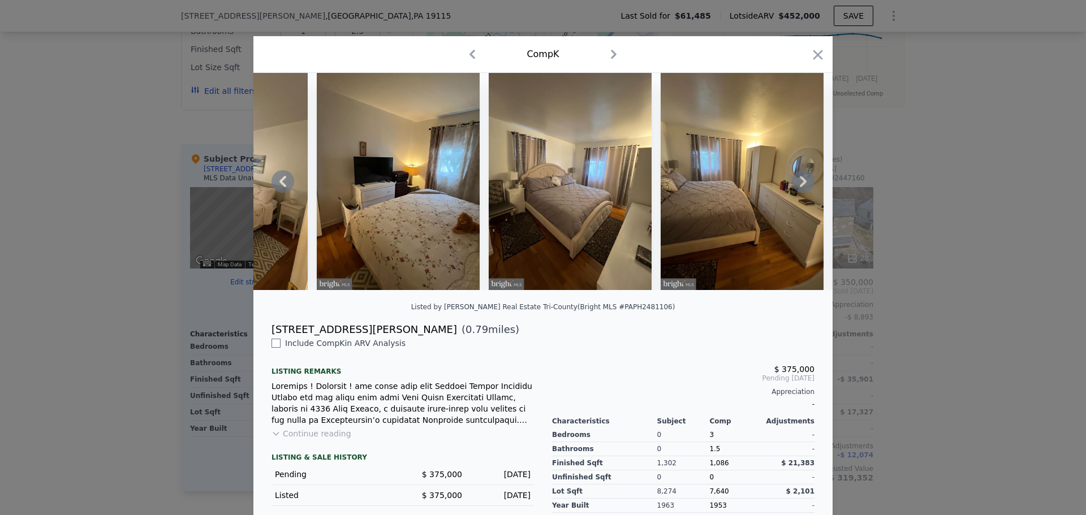
click at [800, 183] on icon at bounding box center [803, 181] width 23 height 23
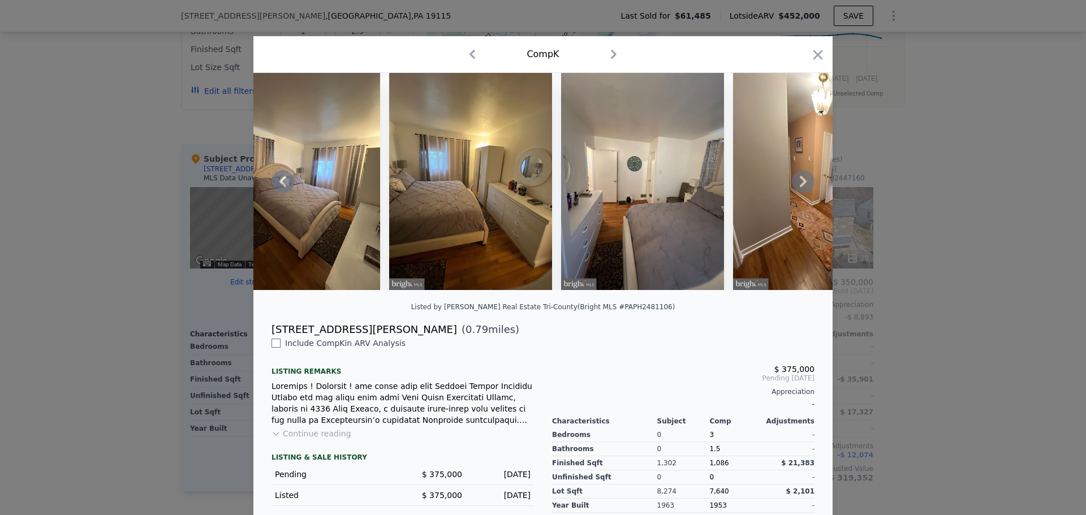
click at [800, 183] on icon at bounding box center [803, 181] width 23 height 23
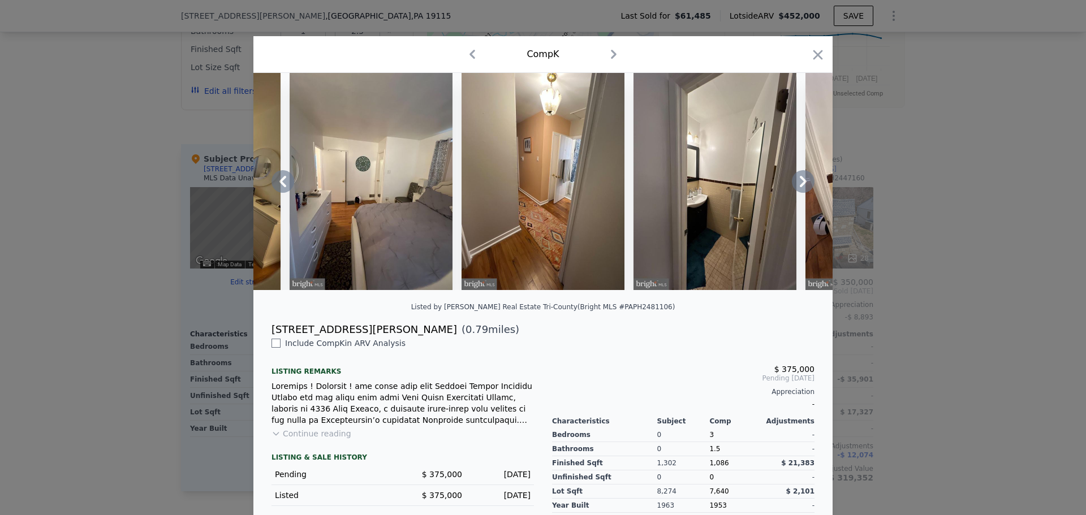
click at [800, 183] on icon at bounding box center [803, 181] width 23 height 23
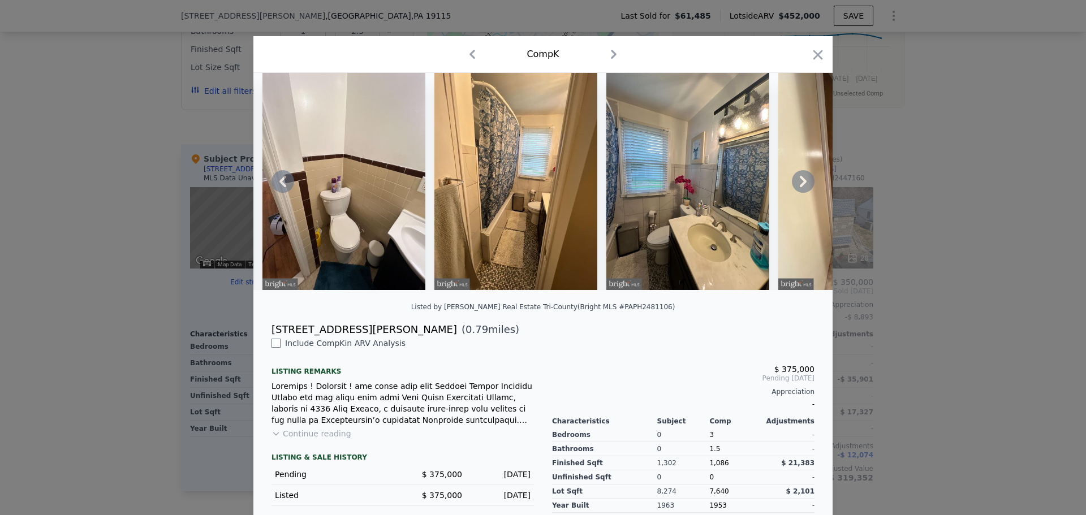
click at [800, 183] on icon at bounding box center [803, 181] width 23 height 23
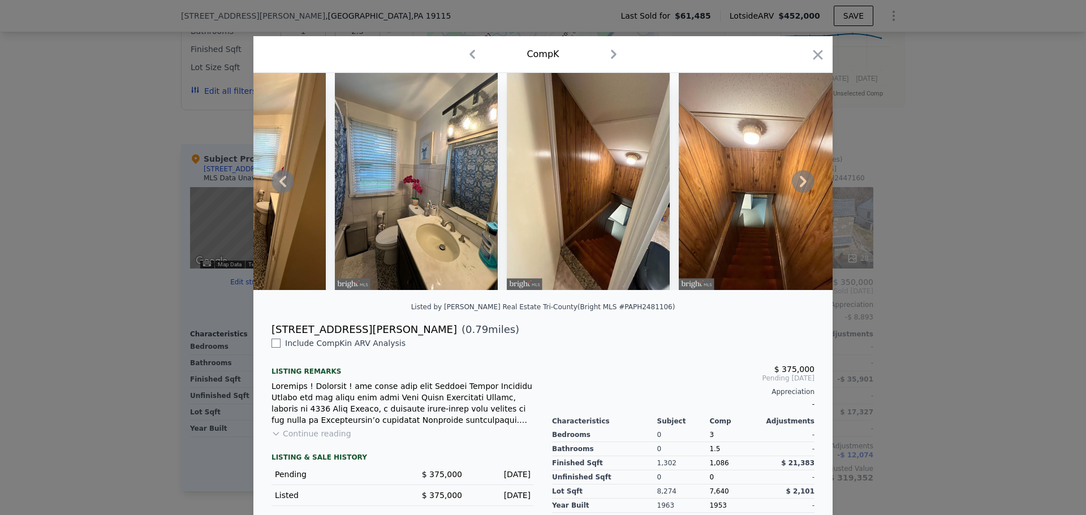
click at [800, 182] on icon at bounding box center [803, 181] width 23 height 23
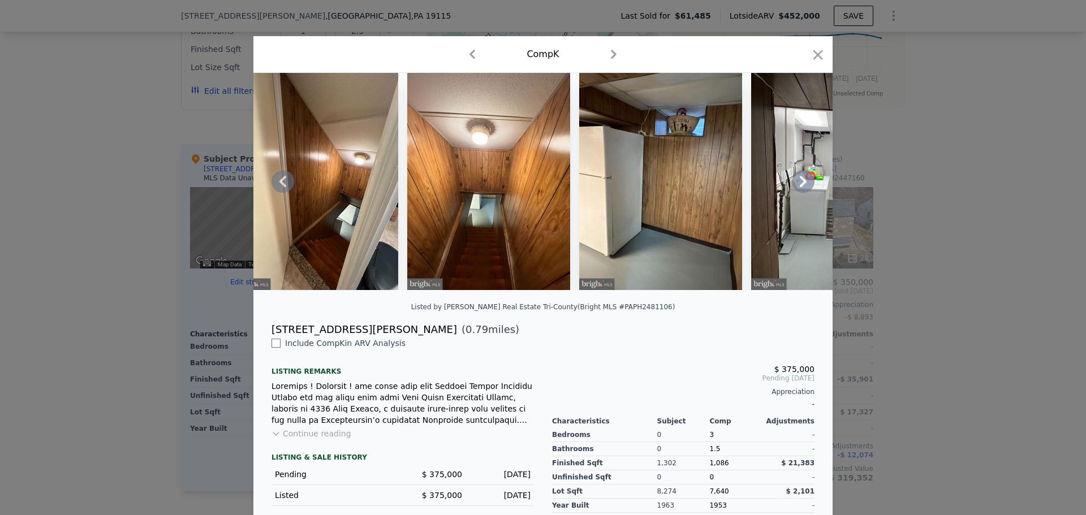
click at [800, 182] on div at bounding box center [542, 181] width 579 height 217
click at [800, 182] on icon at bounding box center [803, 181] width 23 height 23
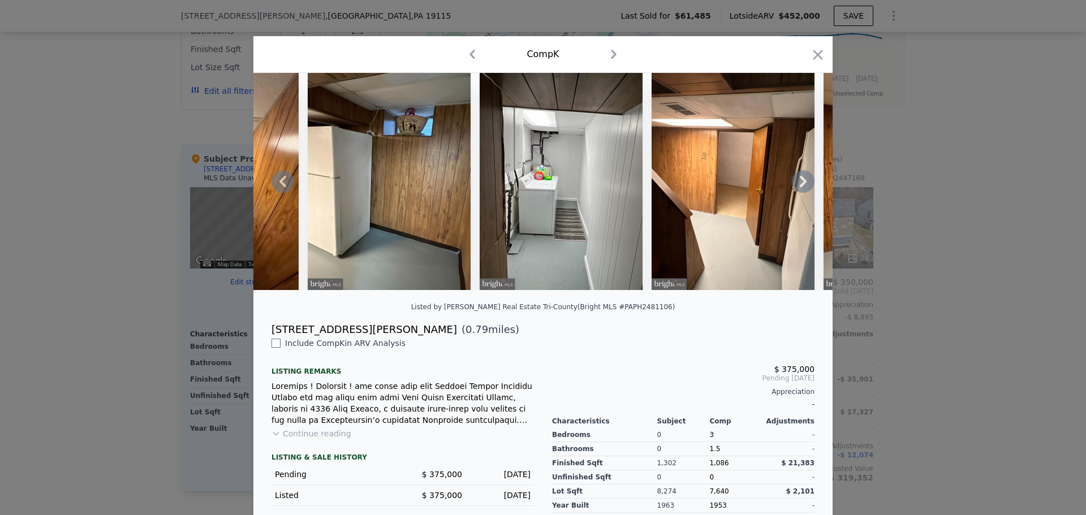
click at [800, 182] on icon at bounding box center [803, 181] width 23 height 23
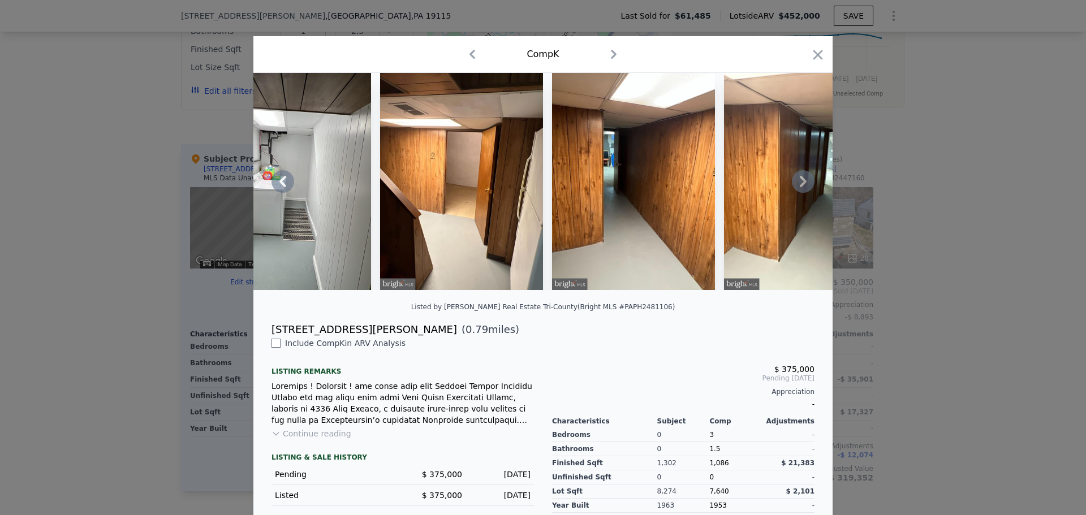
click at [800, 182] on icon at bounding box center [803, 181] width 23 height 23
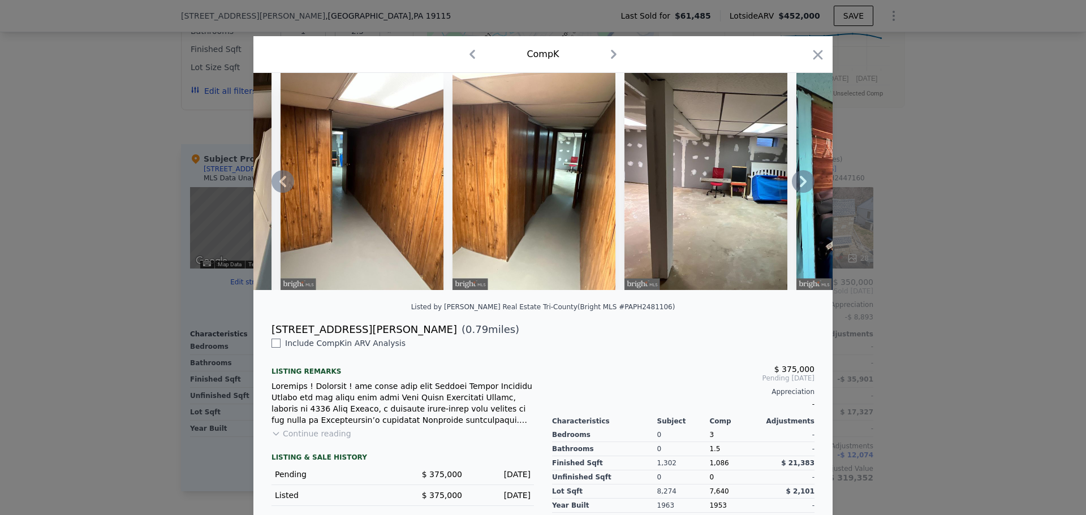
click at [799, 182] on icon at bounding box center [803, 181] width 23 height 23
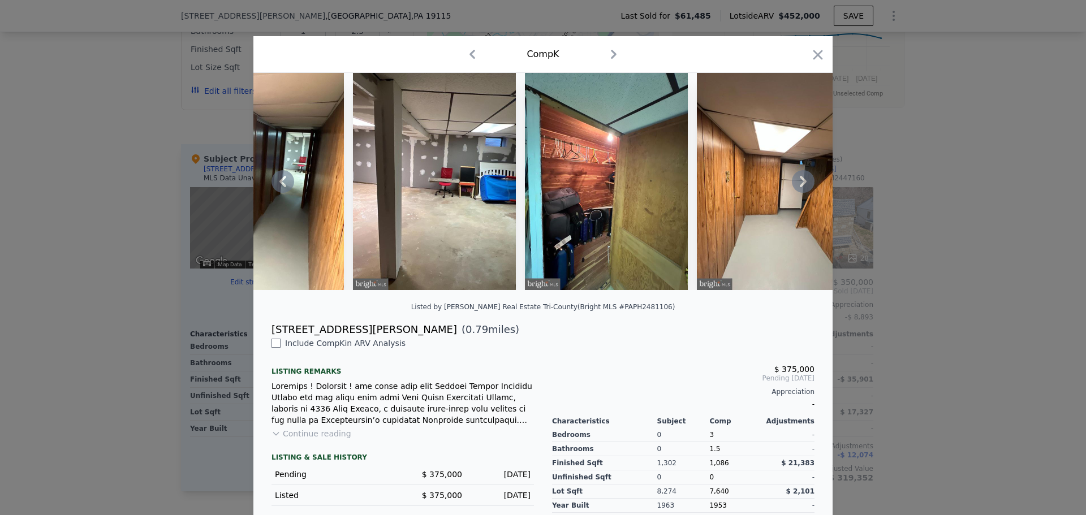
click at [799, 182] on icon at bounding box center [803, 181] width 23 height 23
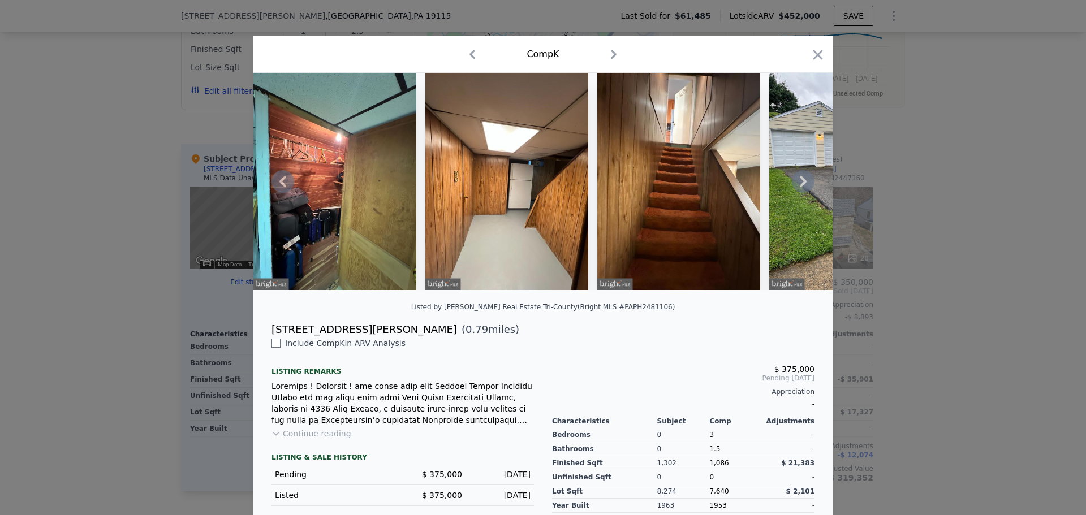
click at [799, 181] on icon at bounding box center [803, 181] width 23 height 23
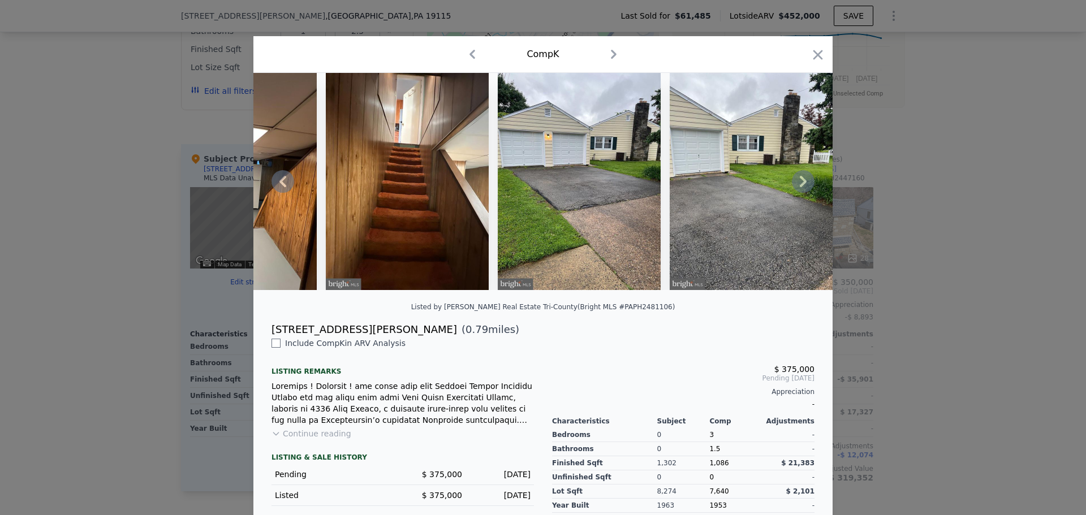
click at [795, 184] on icon at bounding box center [803, 181] width 23 height 23
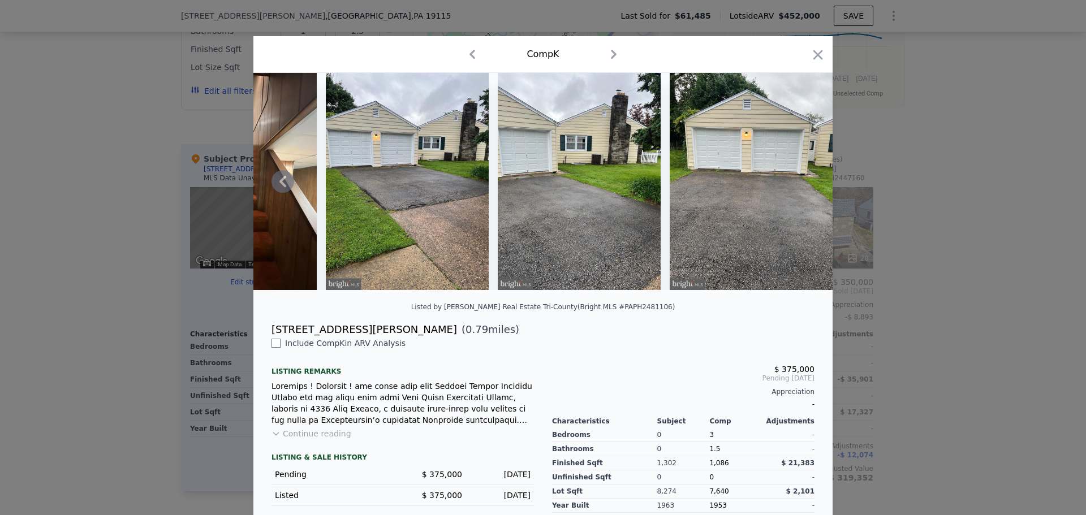
click at [811, 64] on div at bounding box center [818, 57] width 16 height 20
click at [810, 55] on icon "button" at bounding box center [818, 55] width 16 height 16
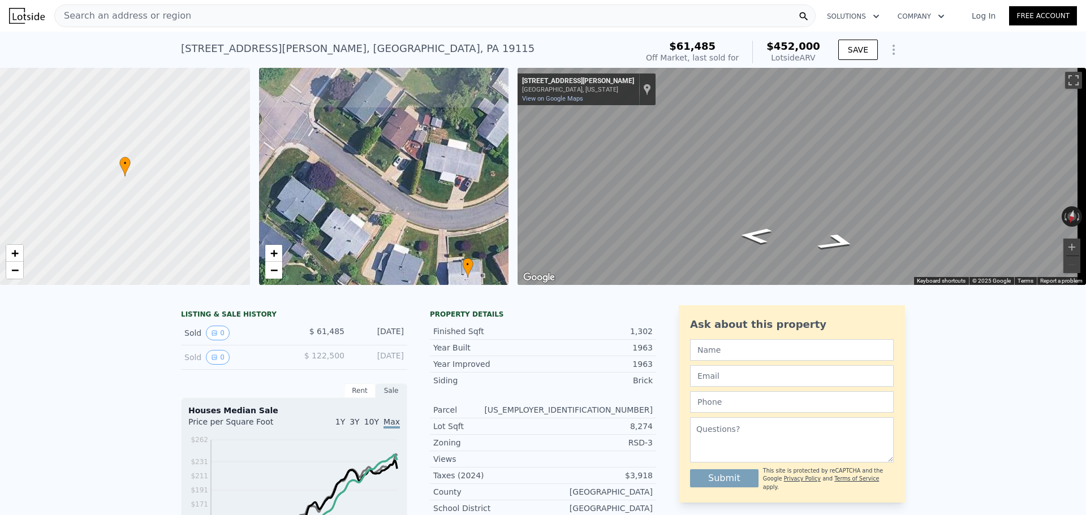
drag, startPoint x: 328, startPoint y: 167, endPoint x: 412, endPoint y: 269, distance: 131.3
click at [412, 269] on div "• + −" at bounding box center [384, 176] width 250 height 217
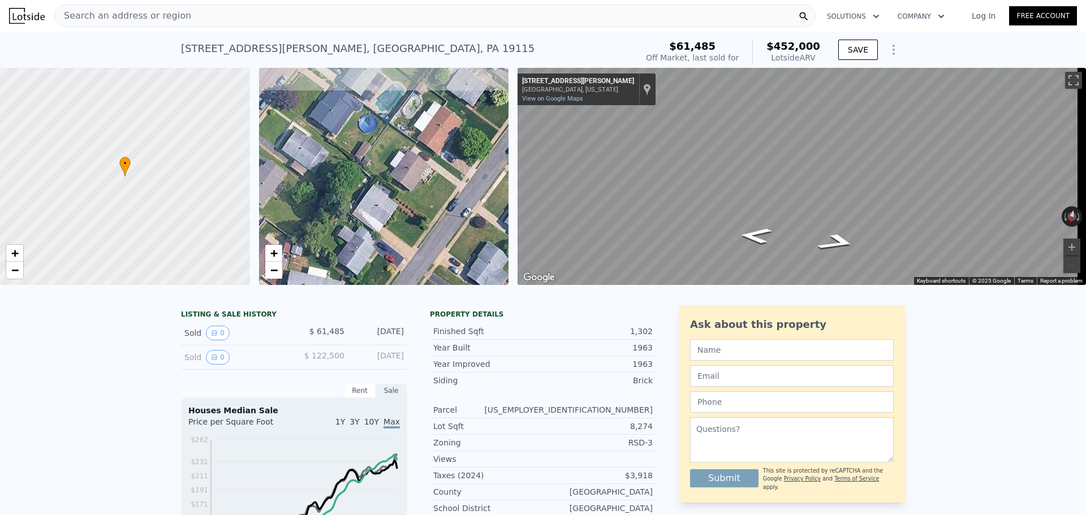
drag, startPoint x: 423, startPoint y: 171, endPoint x: 283, endPoint y: 299, distance: 189.3
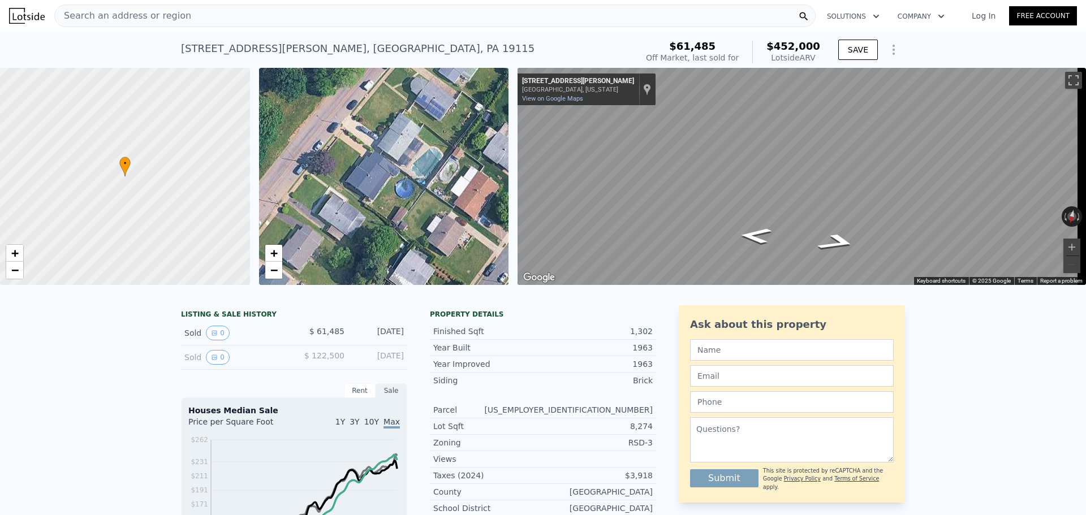
drag, startPoint x: 340, startPoint y: 171, endPoint x: 377, endPoint y: 236, distance: 74.7
click at [377, 236] on div "• + −" at bounding box center [384, 176] width 250 height 217
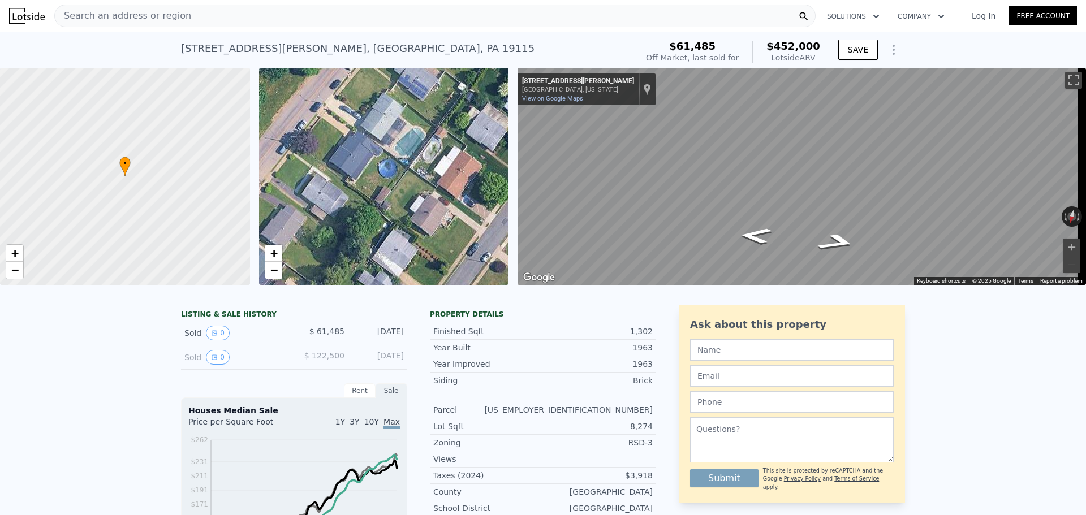
drag, startPoint x: 386, startPoint y: 261, endPoint x: 370, endPoint y: 241, distance: 25.3
click at [370, 241] on div "• + −" at bounding box center [384, 176] width 250 height 217
click at [465, 176] on div "• + −" at bounding box center [384, 176] width 250 height 217
click at [362, 168] on div "• + −" at bounding box center [384, 176] width 250 height 217
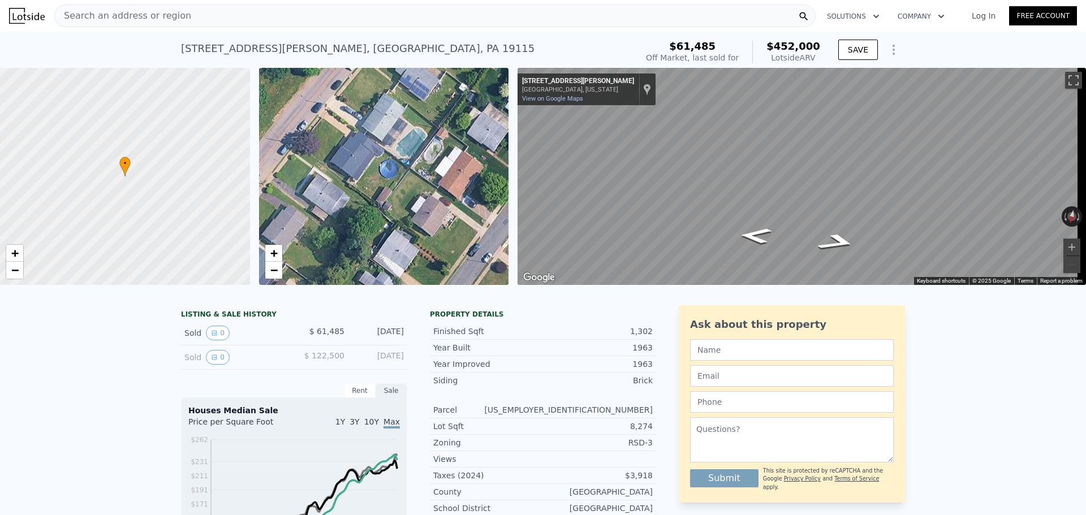
click at [362, 168] on div "• + −" at bounding box center [384, 176] width 250 height 217
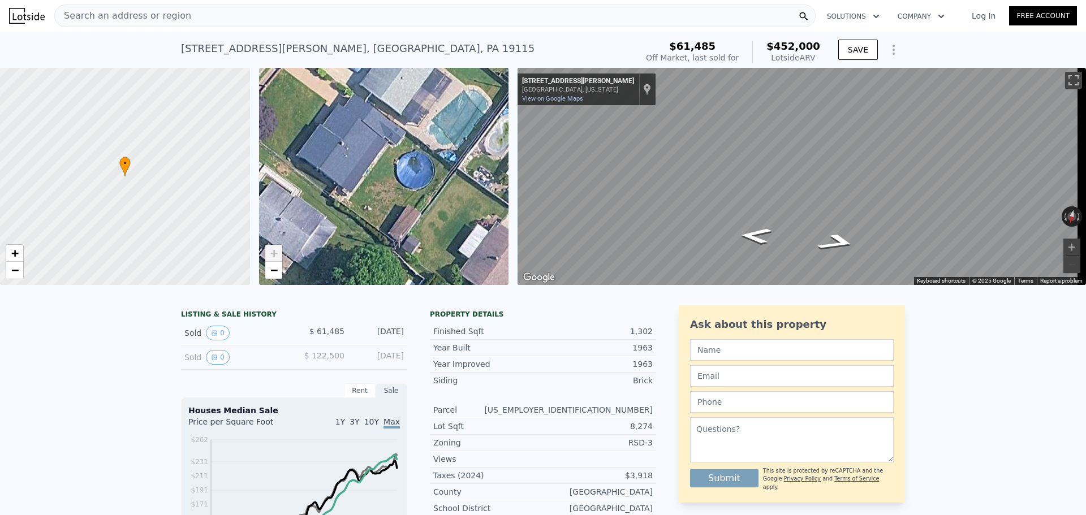
click at [429, 192] on div "• + −" at bounding box center [384, 176] width 250 height 217
click at [174, 12] on div "Search an address or region" at bounding box center [434, 16] width 761 height 23
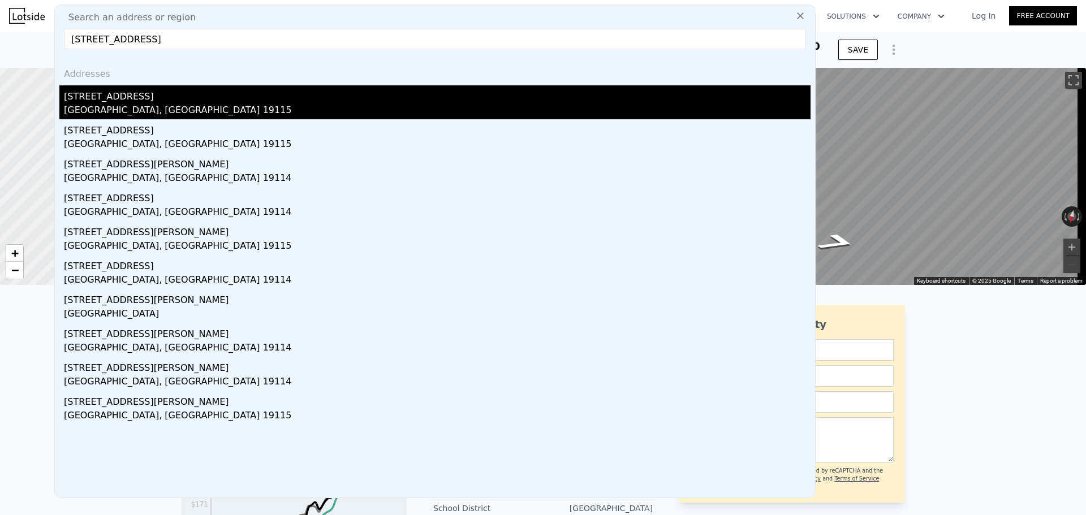
type input "[STREET_ADDRESS]"
click at [109, 94] on div "[STREET_ADDRESS]" at bounding box center [437, 94] width 746 height 18
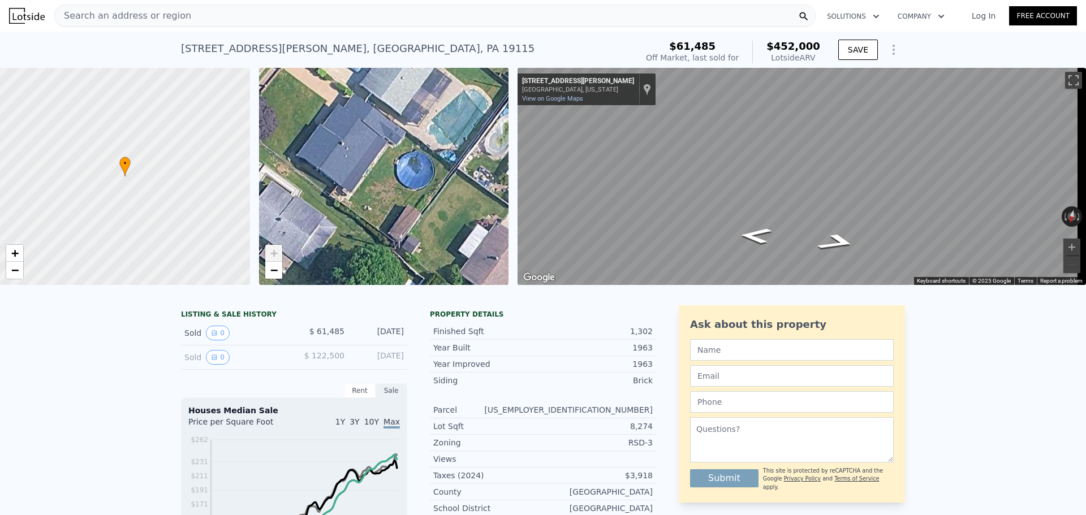
scroll to position [0, 263]
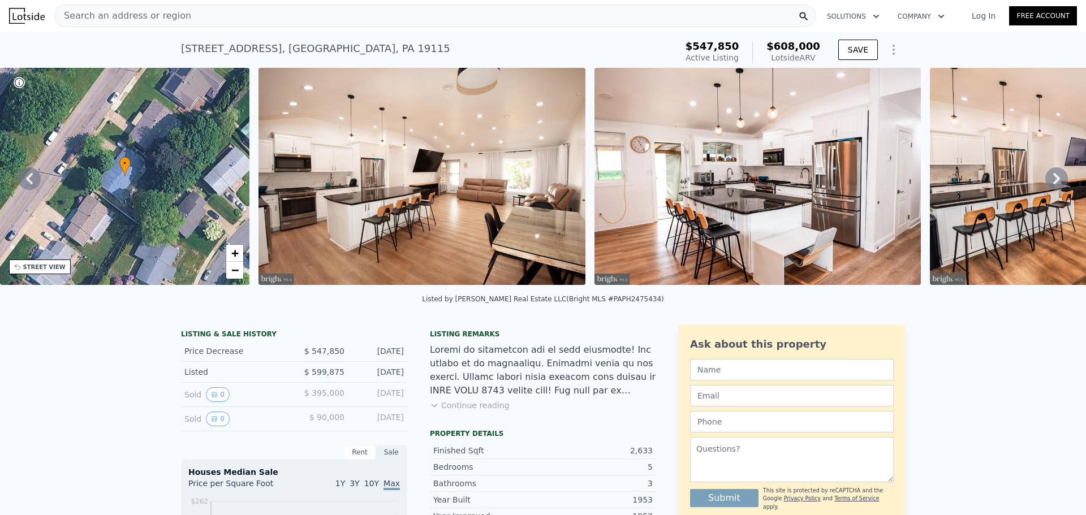
click at [384, 198] on img at bounding box center [421, 176] width 326 height 217
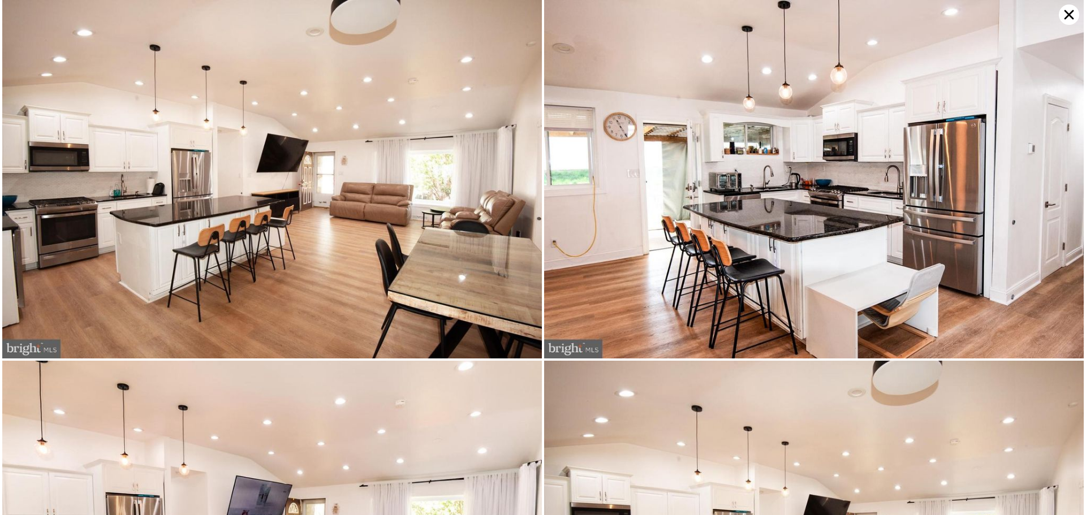
click at [1069, 11] on icon at bounding box center [1068, 15] width 20 height 20
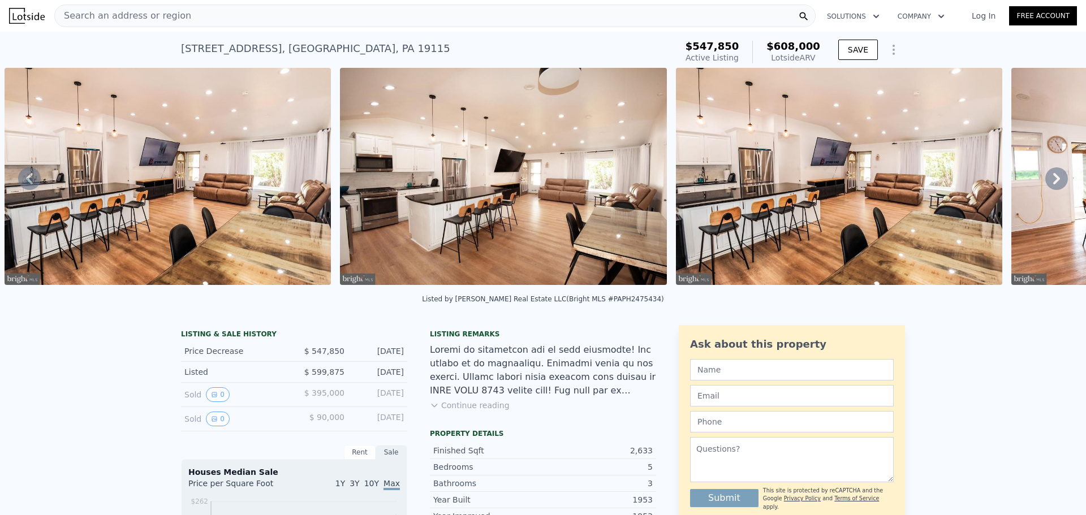
scroll to position [0, 1524]
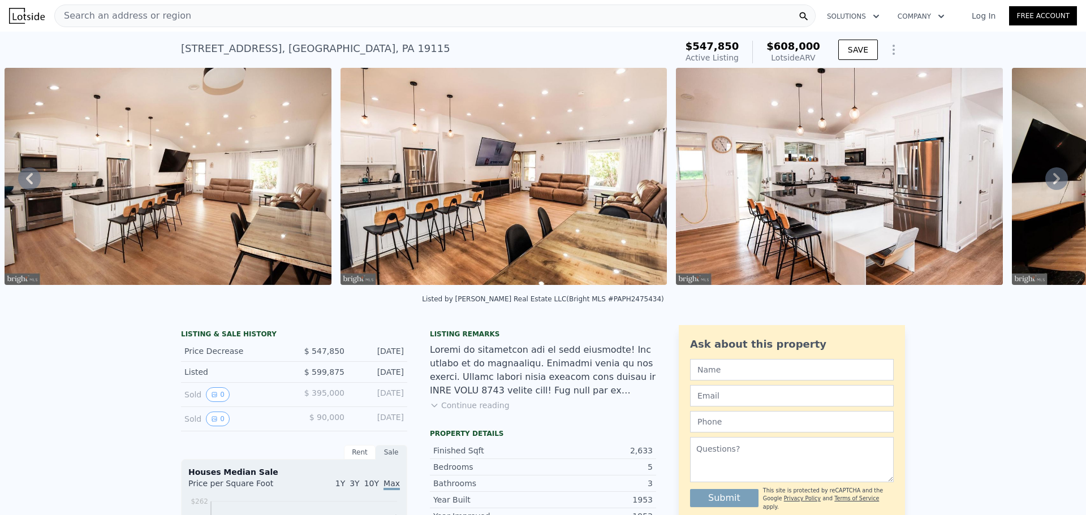
click at [1053, 179] on icon at bounding box center [1056, 178] width 7 height 11
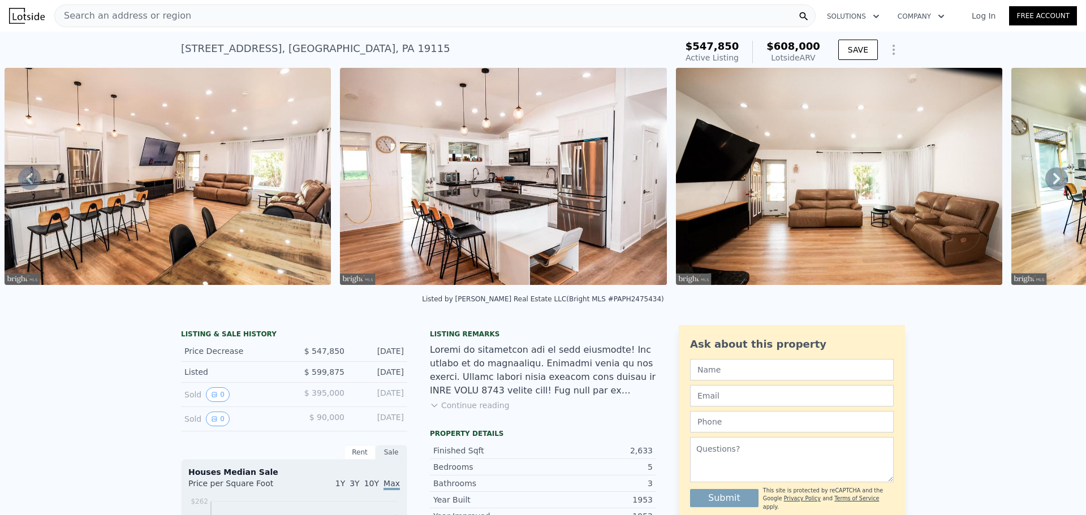
click at [1053, 179] on icon at bounding box center [1056, 178] width 7 height 11
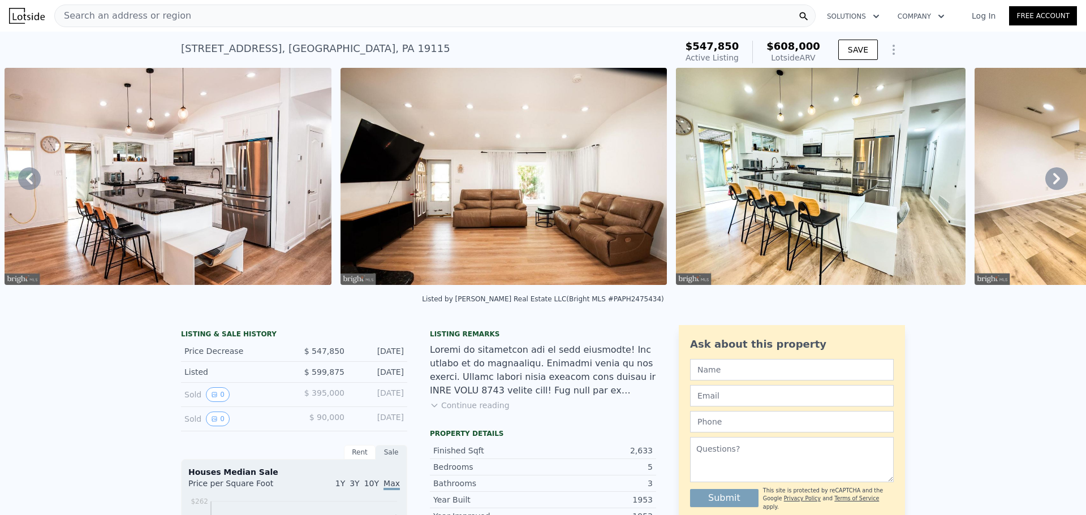
click at [1053, 179] on icon at bounding box center [1056, 178] width 7 height 11
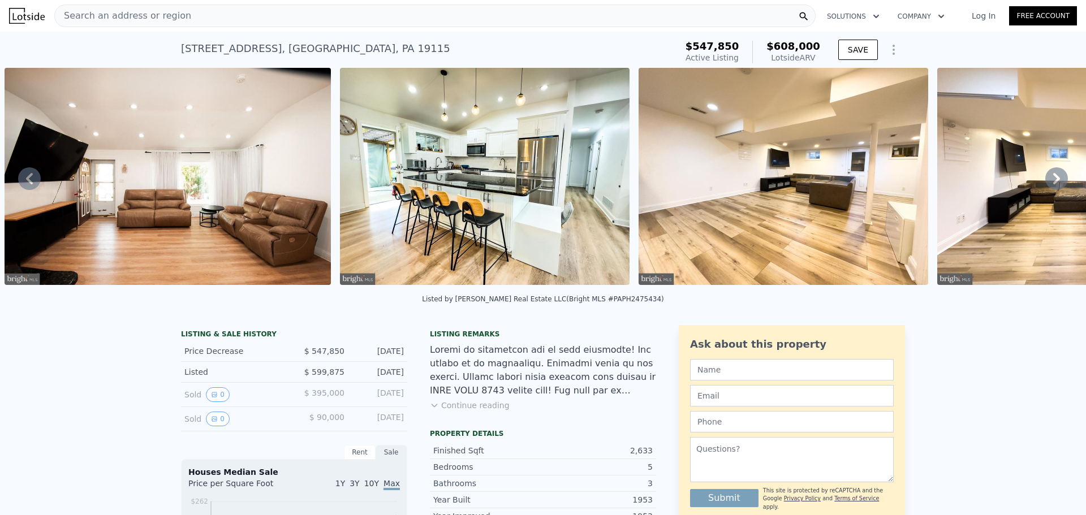
click at [1053, 179] on icon at bounding box center [1056, 178] width 7 height 11
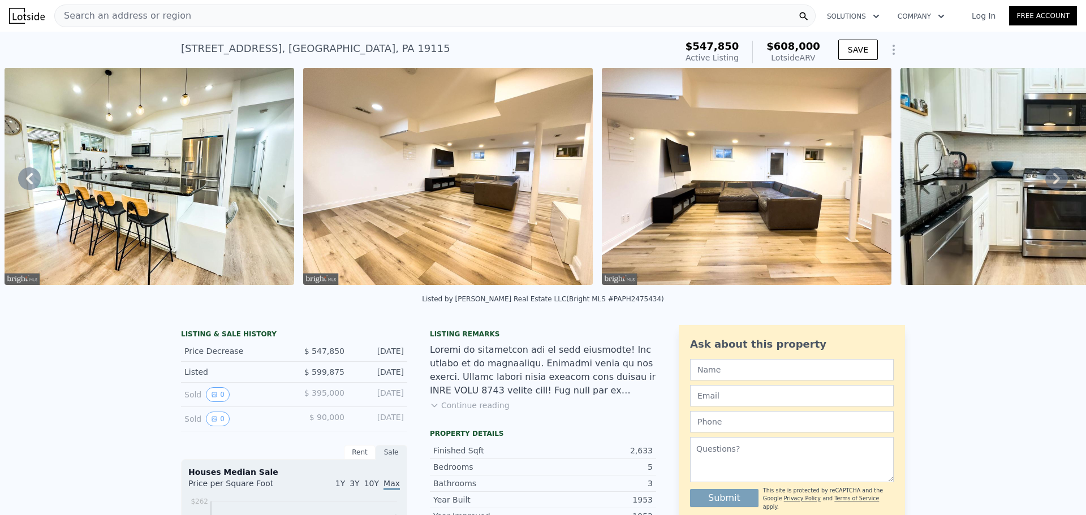
click at [1053, 179] on icon at bounding box center [1056, 178] width 7 height 11
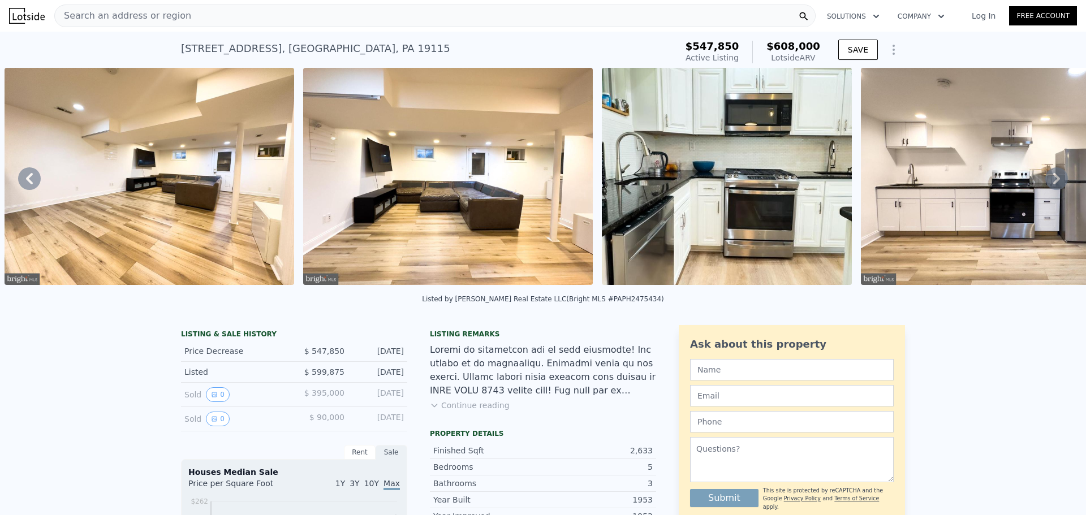
click at [1053, 179] on icon at bounding box center [1056, 178] width 7 height 11
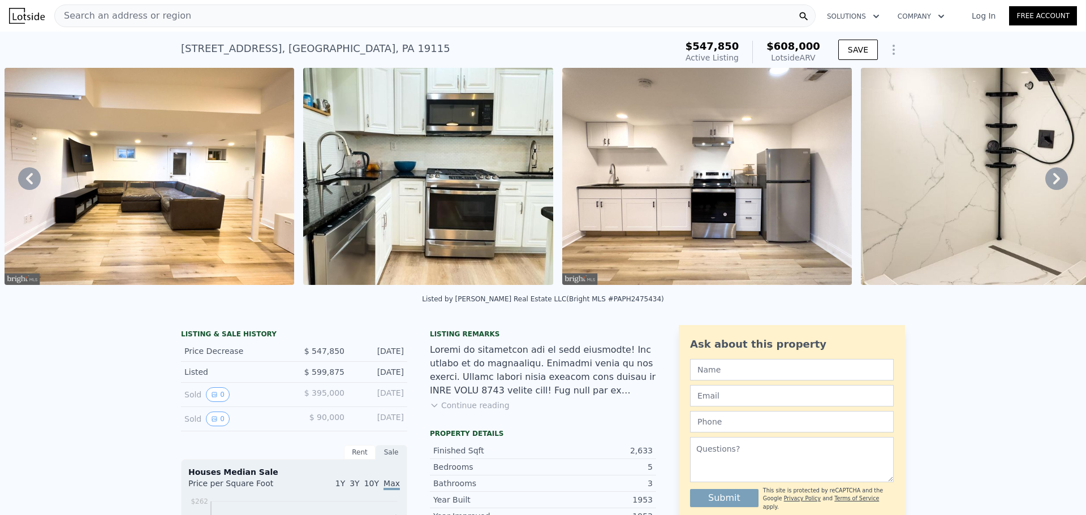
click at [1053, 179] on icon at bounding box center [1056, 178] width 7 height 11
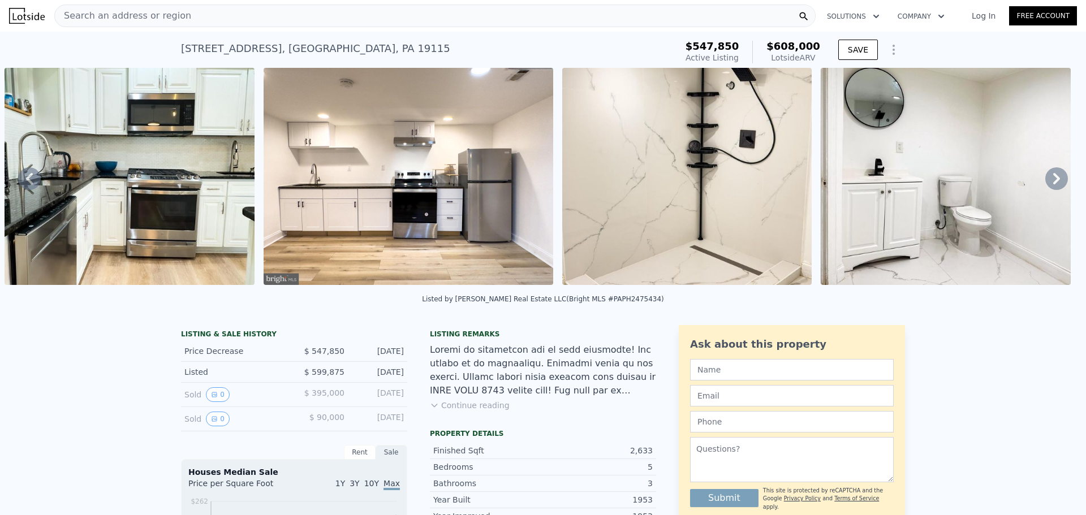
click at [1053, 179] on icon at bounding box center [1056, 178] width 7 height 11
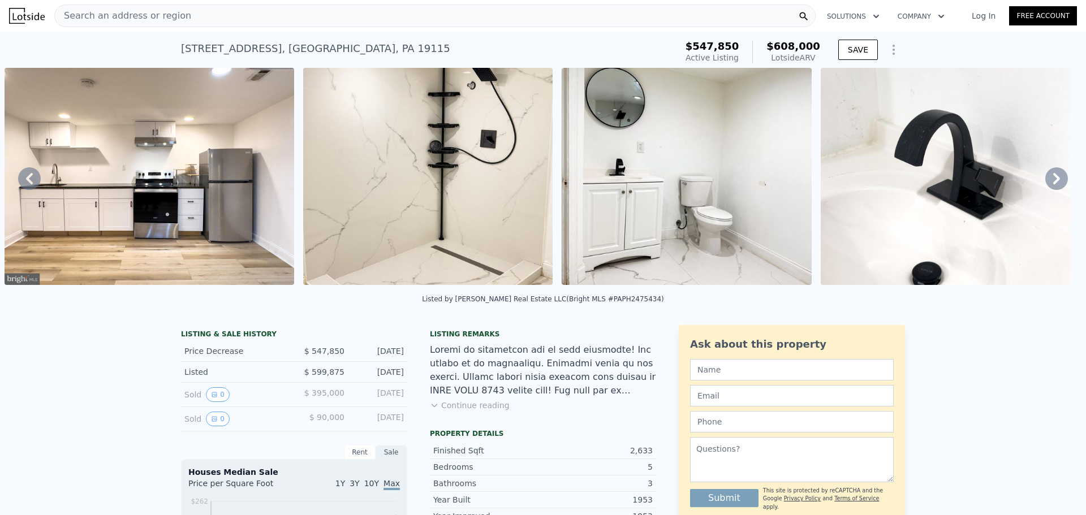
click at [1053, 179] on icon at bounding box center [1056, 178] width 7 height 11
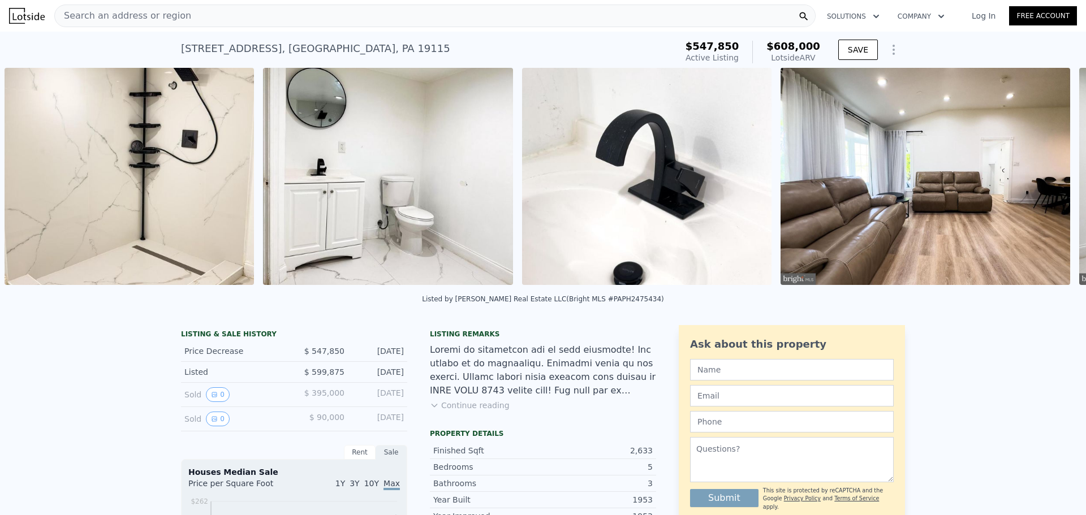
click at [1046, 179] on div "• + − • + − STREET VIEW ← Move left → Move right ↑ Move up ↓ Move down + Zoom i…" at bounding box center [543, 178] width 1086 height 221
click at [1053, 179] on icon at bounding box center [1056, 178] width 7 height 11
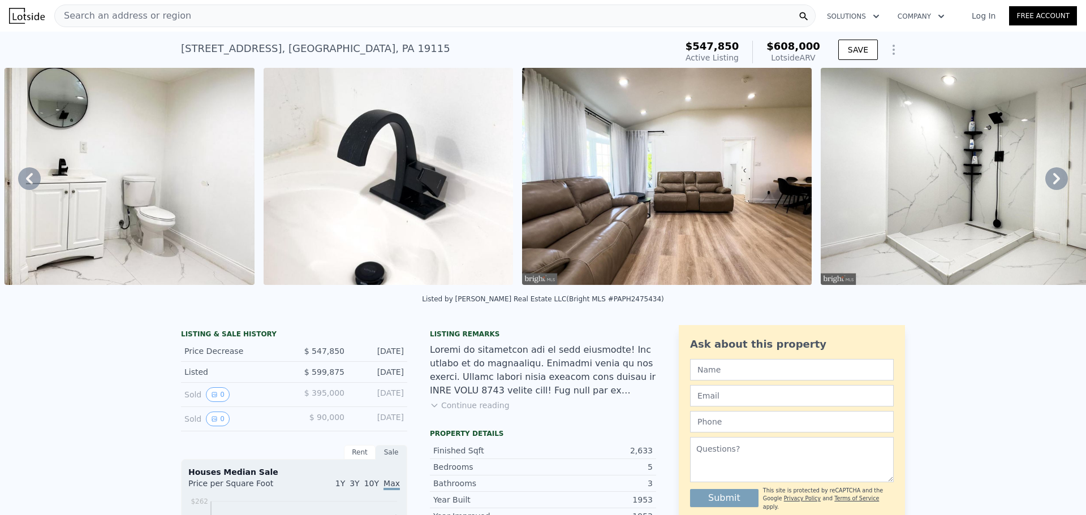
click at [1053, 179] on icon at bounding box center [1056, 178] width 7 height 11
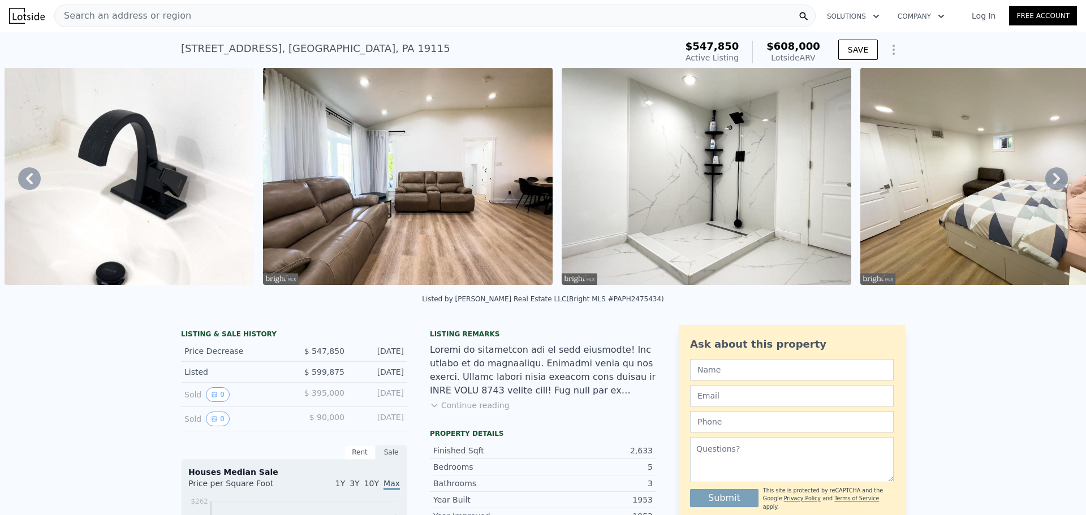
click at [1053, 179] on icon at bounding box center [1056, 178] width 7 height 11
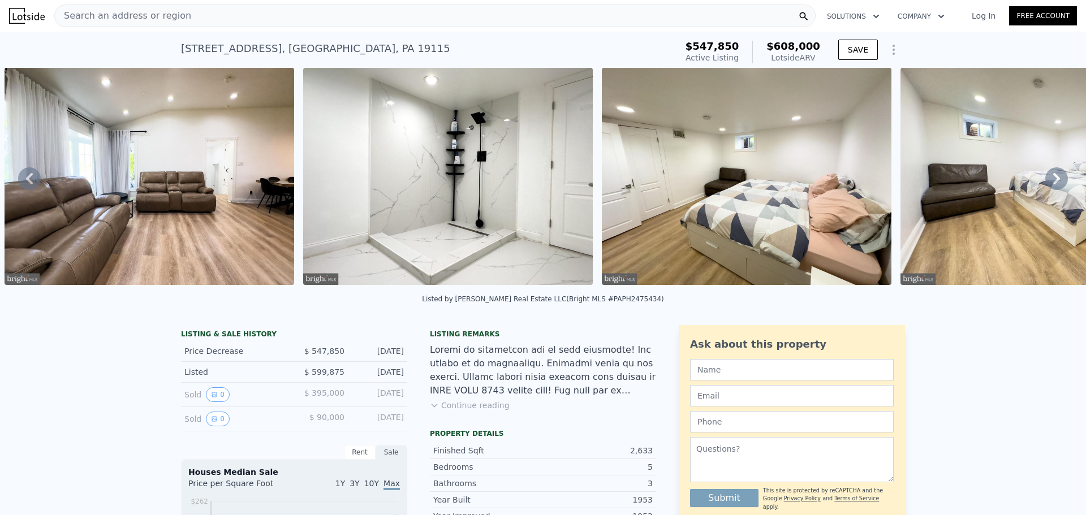
click at [1053, 179] on icon at bounding box center [1056, 178] width 7 height 11
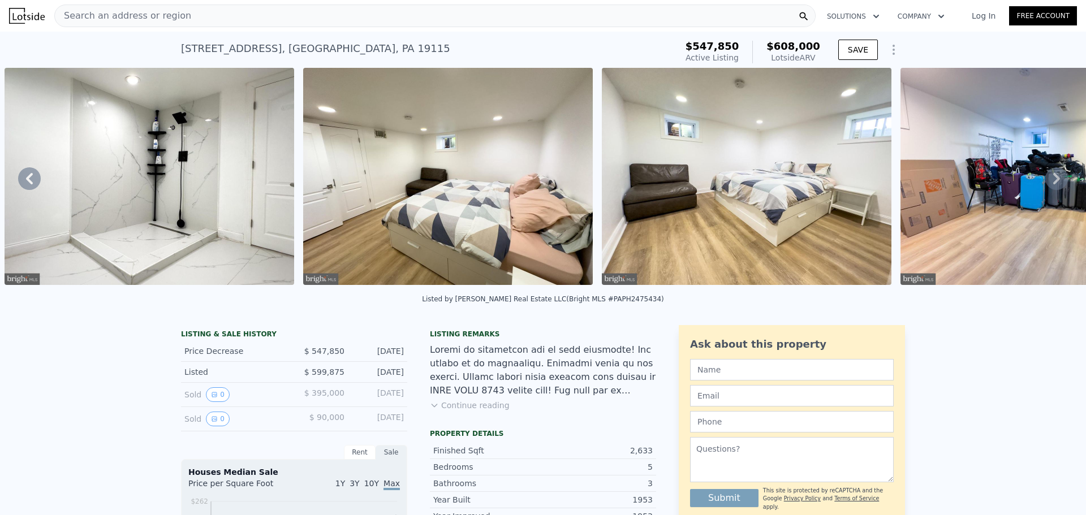
click at [1053, 179] on icon at bounding box center [1056, 178] width 7 height 11
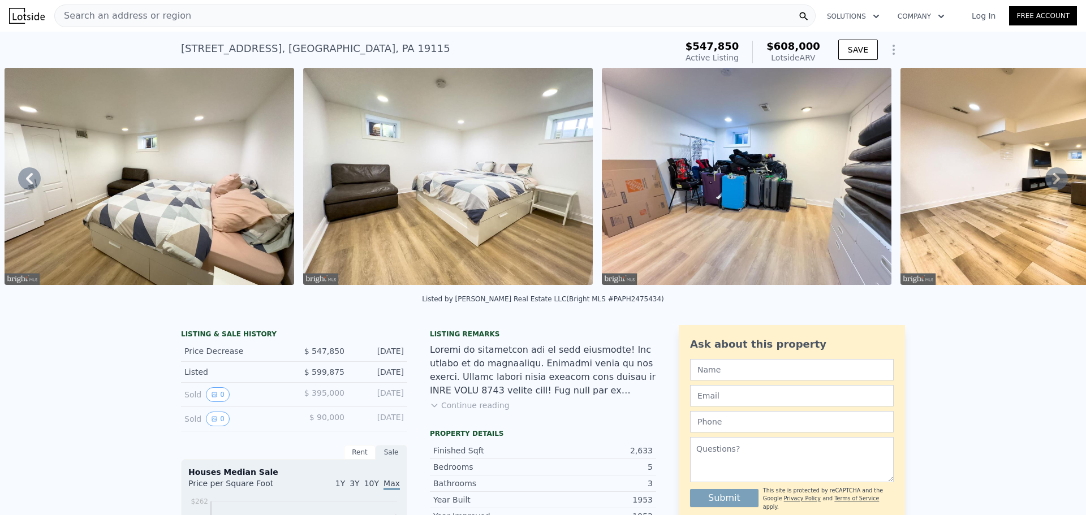
click at [1053, 179] on icon at bounding box center [1056, 178] width 7 height 11
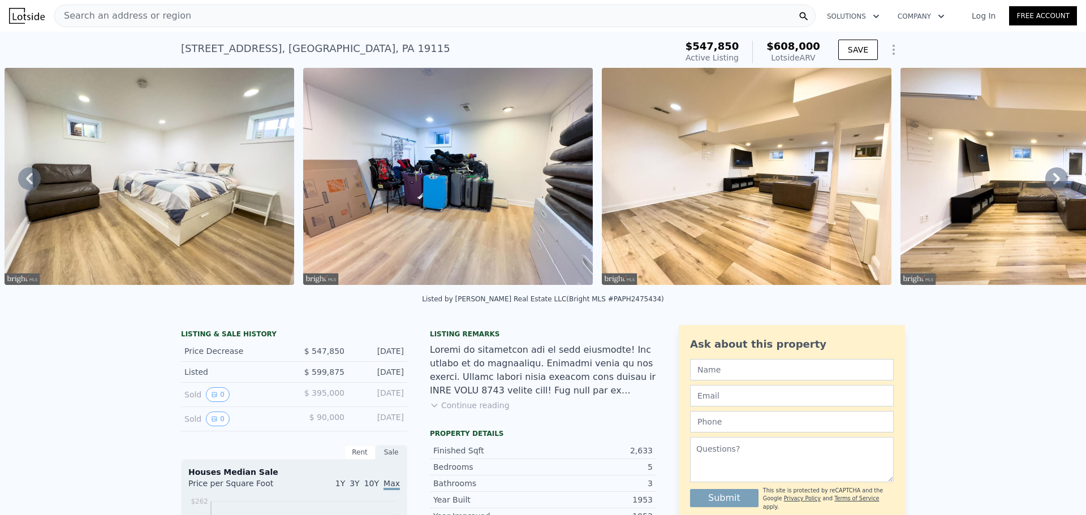
click at [1053, 179] on icon at bounding box center [1056, 178] width 7 height 11
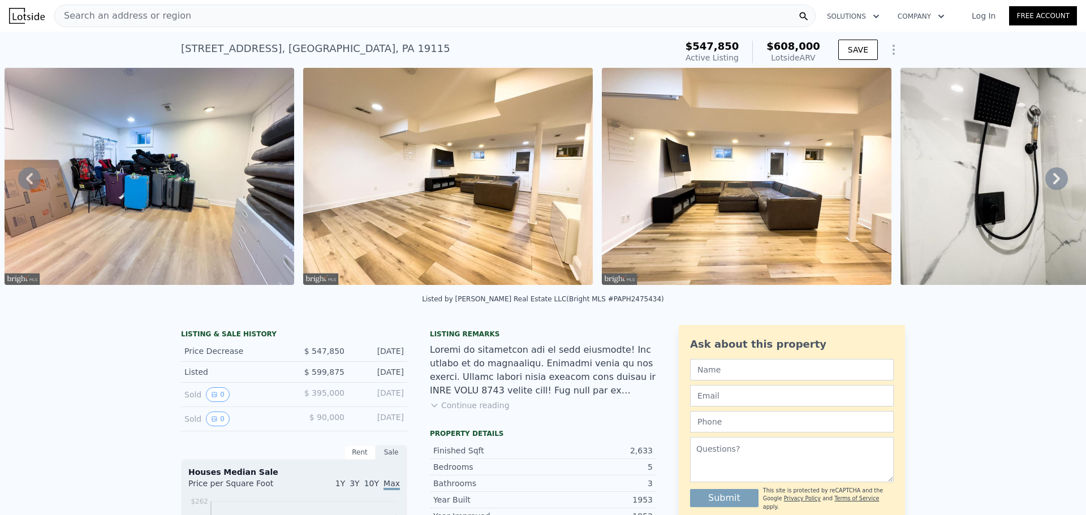
click at [1053, 179] on icon at bounding box center [1056, 178] width 7 height 11
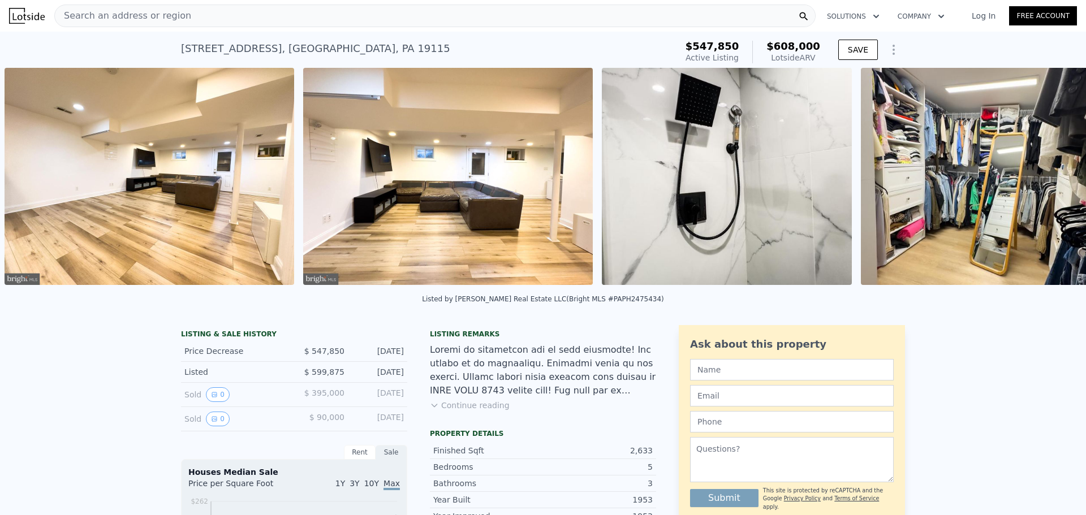
click at [1046, 179] on img at bounding box center [985, 176] width 250 height 217
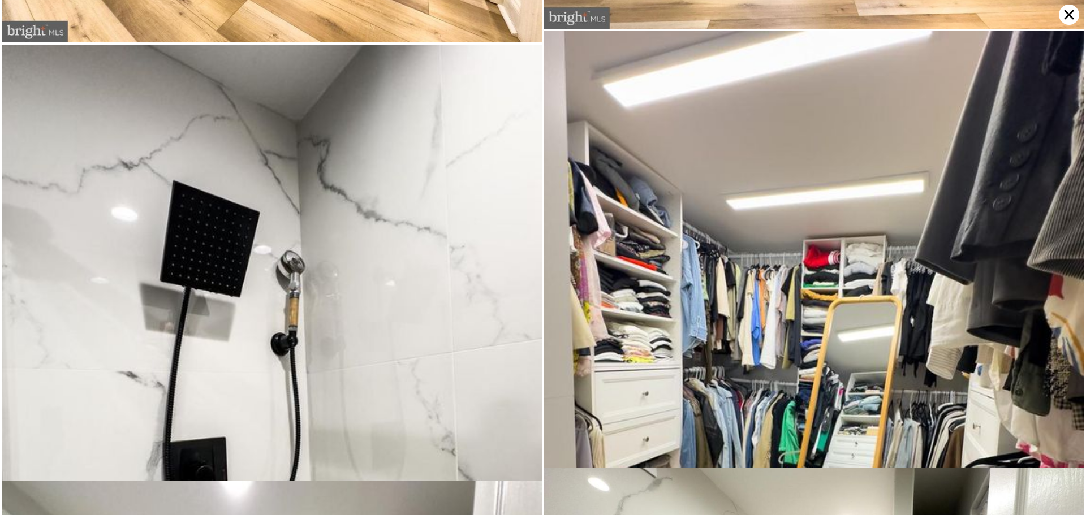
click at [1069, 31] on img at bounding box center [813, 390] width 539 height 719
click at [1066, 10] on icon at bounding box center [1068, 15] width 20 height 20
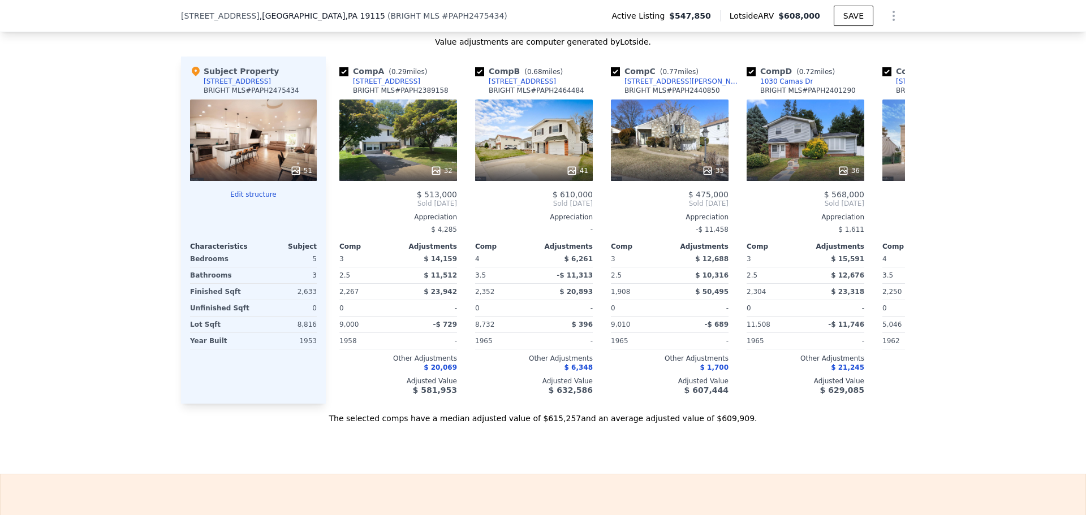
scroll to position [1070, 0]
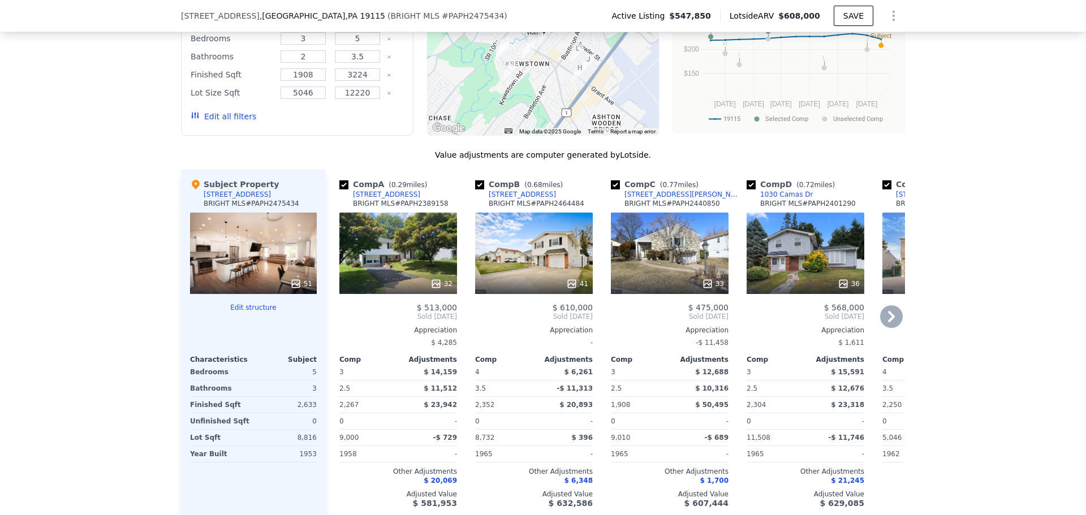
click at [890, 321] on icon at bounding box center [891, 316] width 23 height 23
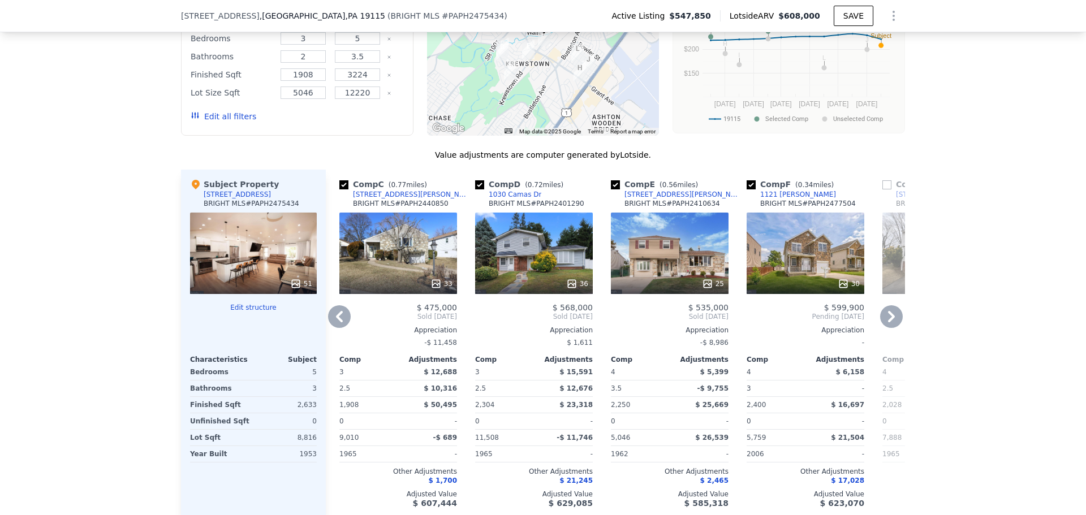
click at [890, 321] on icon at bounding box center [891, 316] width 23 height 23
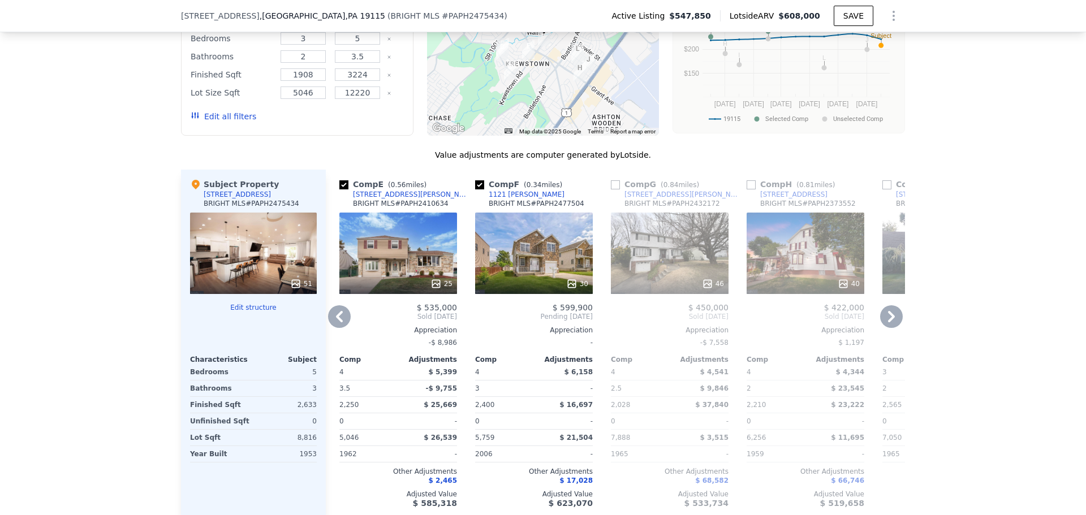
click at [890, 321] on icon at bounding box center [891, 316] width 23 height 23
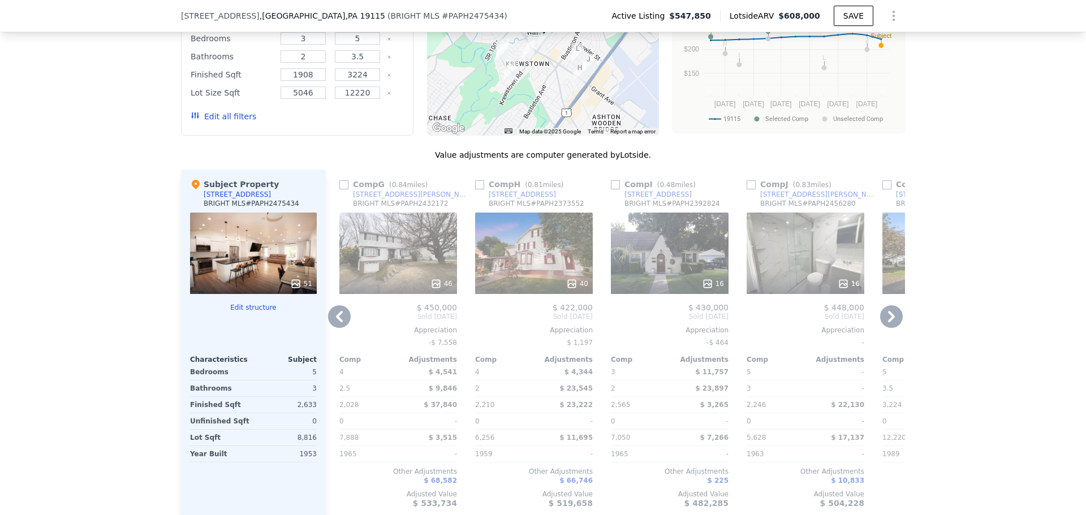
click at [890, 321] on icon at bounding box center [891, 316] width 23 height 23
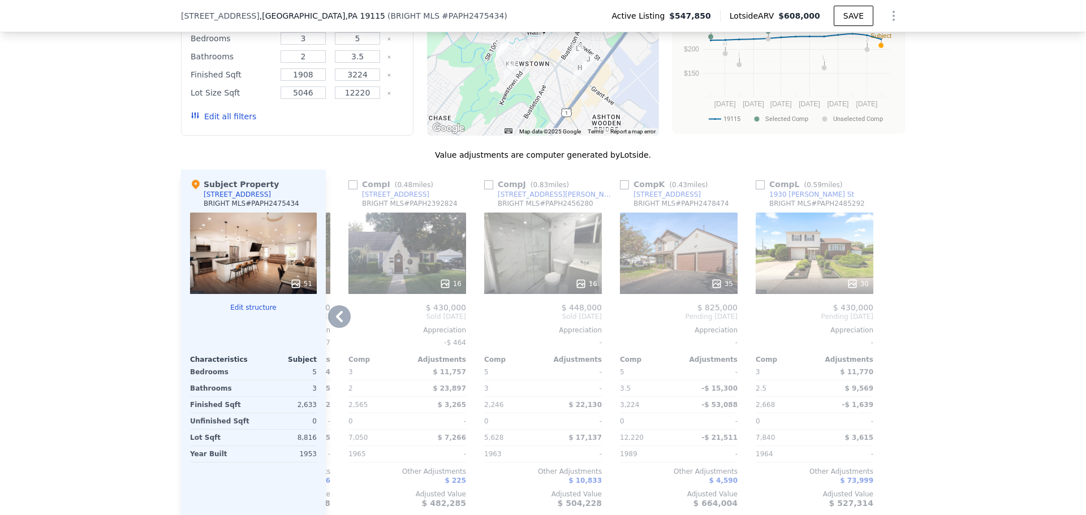
click at [890, 321] on div at bounding box center [895, 343] width 18 height 347
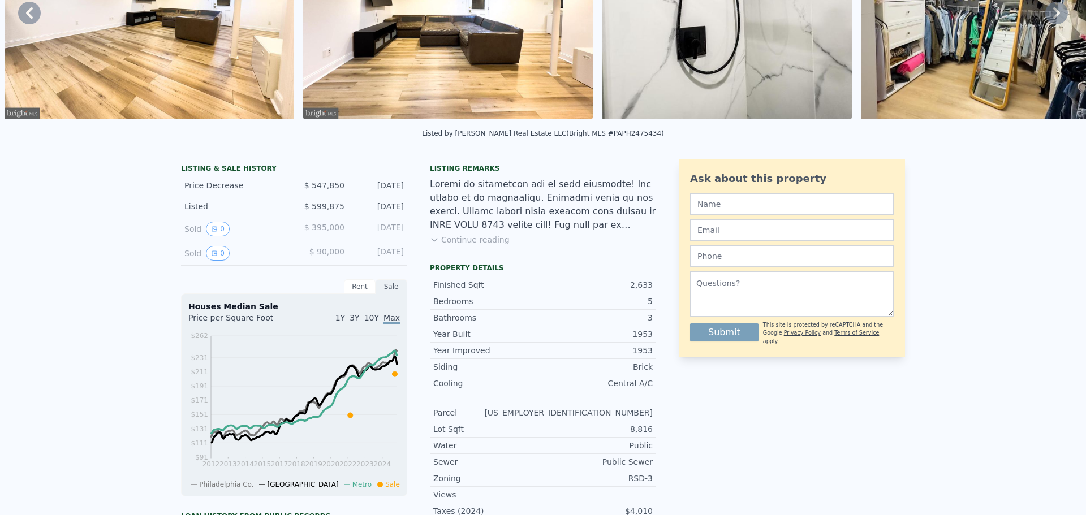
scroll to position [0, 0]
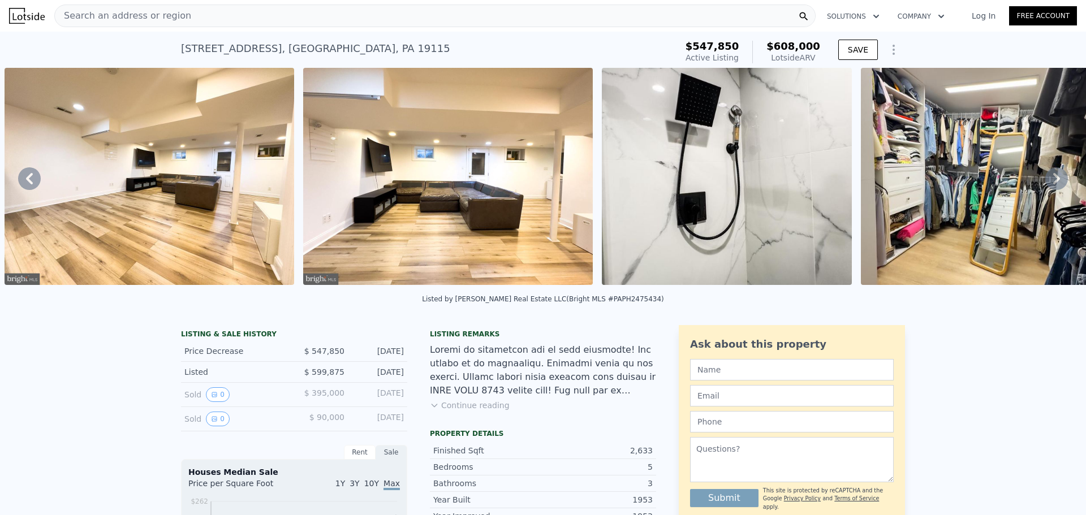
click at [90, 16] on span "Search an address or region" at bounding box center [123, 16] width 136 height 14
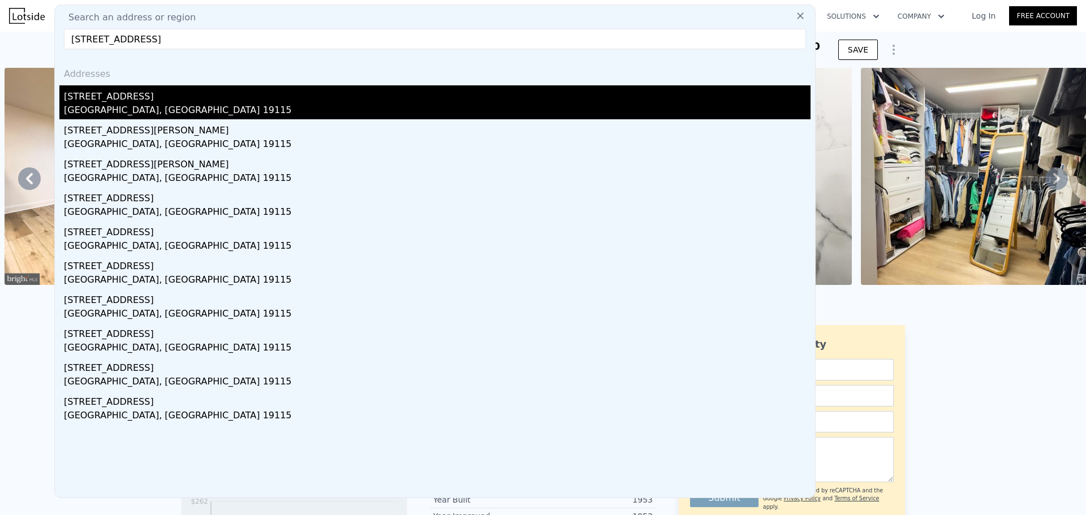
type input "[STREET_ADDRESS]"
click at [157, 109] on div "[GEOGRAPHIC_DATA], [GEOGRAPHIC_DATA] 19115" at bounding box center [437, 111] width 746 height 16
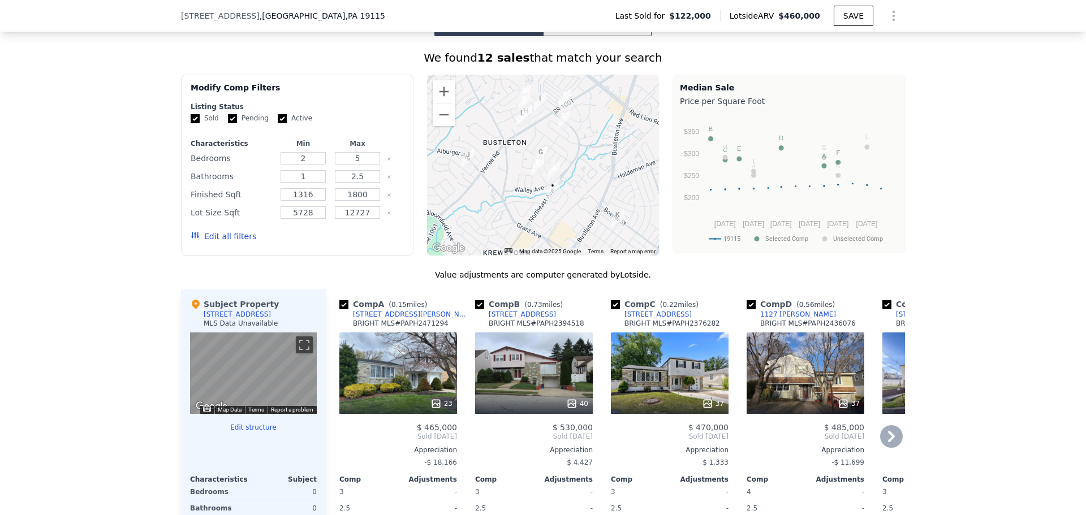
scroll to position [957, 0]
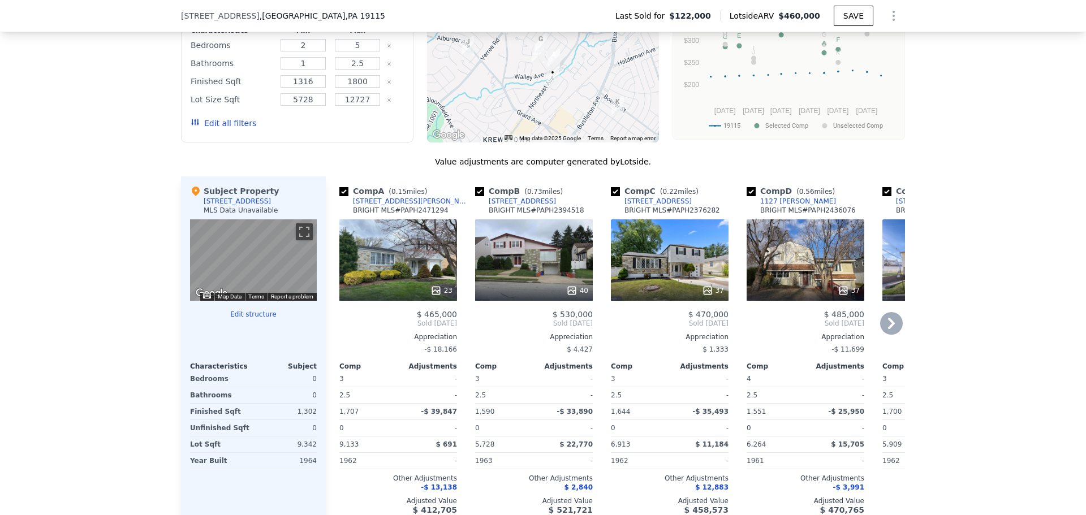
click at [891, 331] on icon at bounding box center [891, 323] width 23 height 23
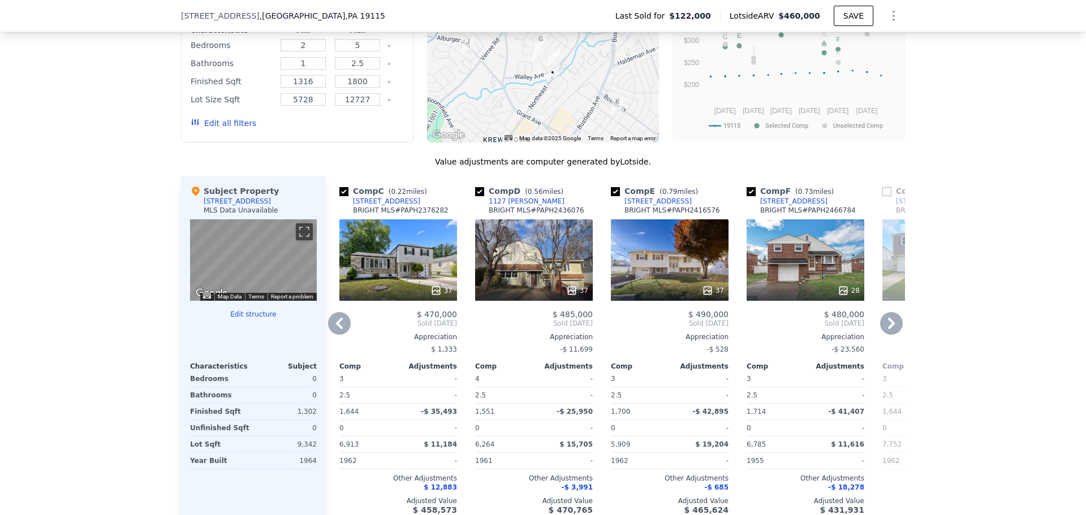
click at [891, 331] on icon at bounding box center [891, 323] width 23 height 23
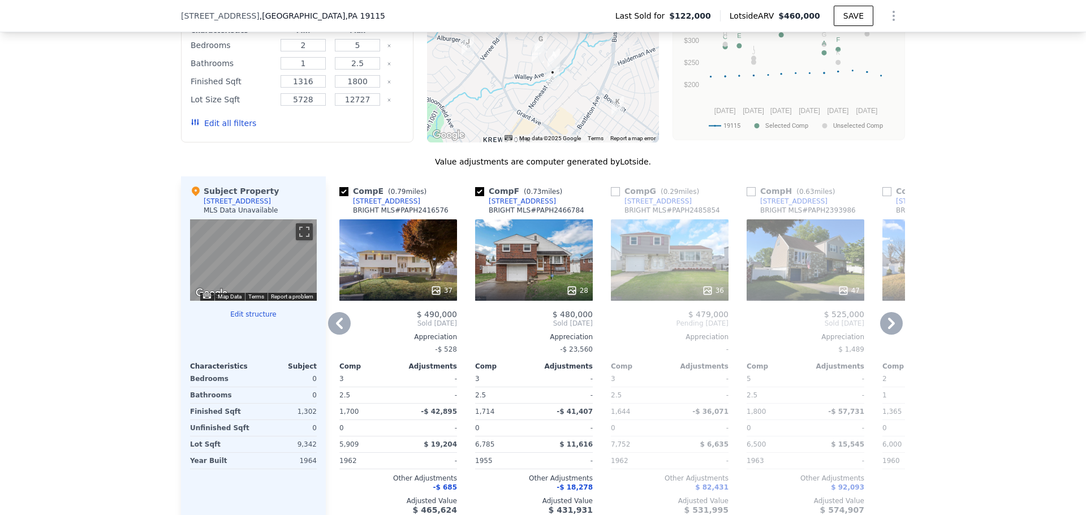
click at [891, 331] on icon at bounding box center [891, 323] width 23 height 23
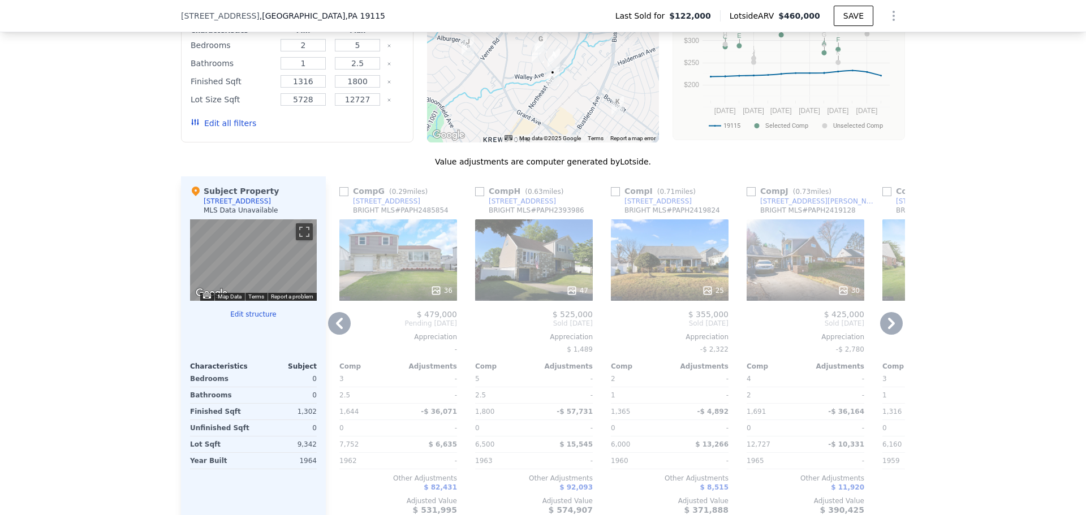
click at [635, 270] on div "25" at bounding box center [670, 259] width 118 height 81
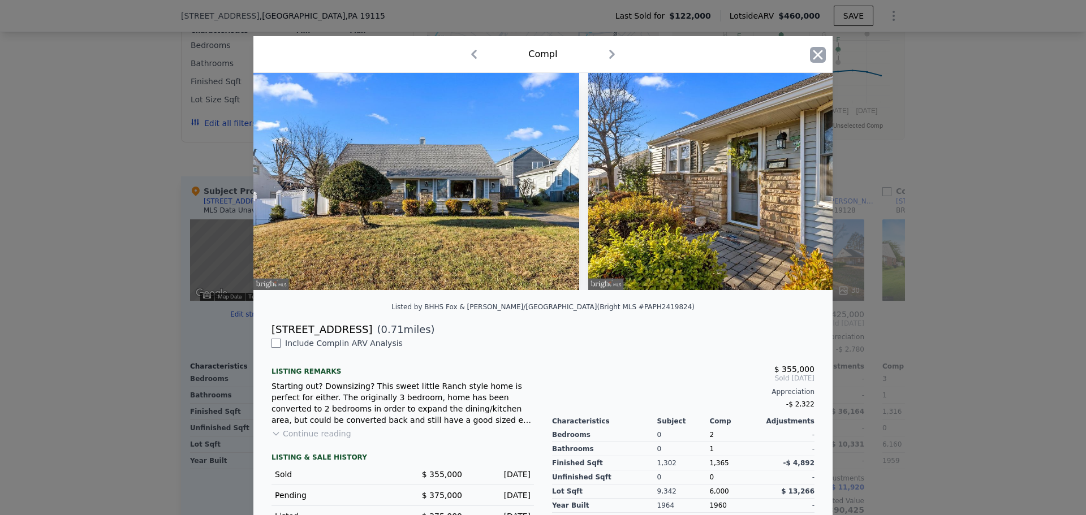
click at [815, 54] on icon "button" at bounding box center [818, 55] width 16 height 16
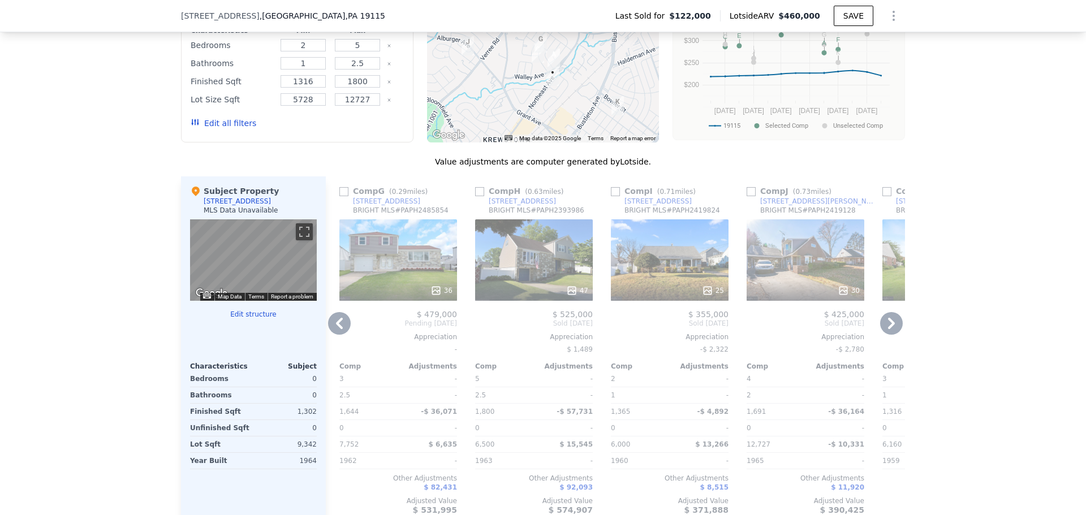
click at [888, 329] on icon at bounding box center [891, 323] width 7 height 11
